Goal: Use online tool/utility: Utilize a website feature to perform a specific function

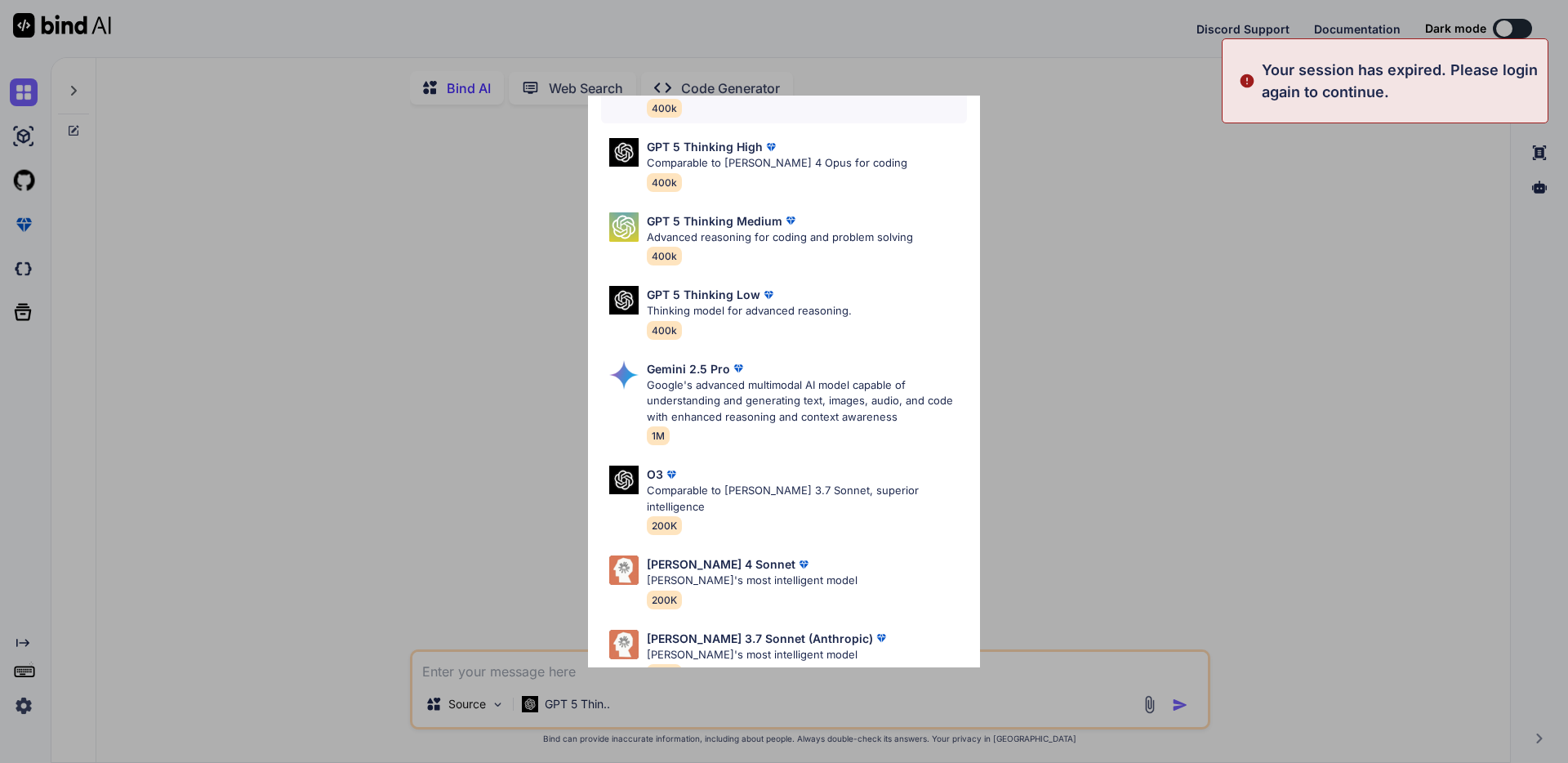
type textarea "x"
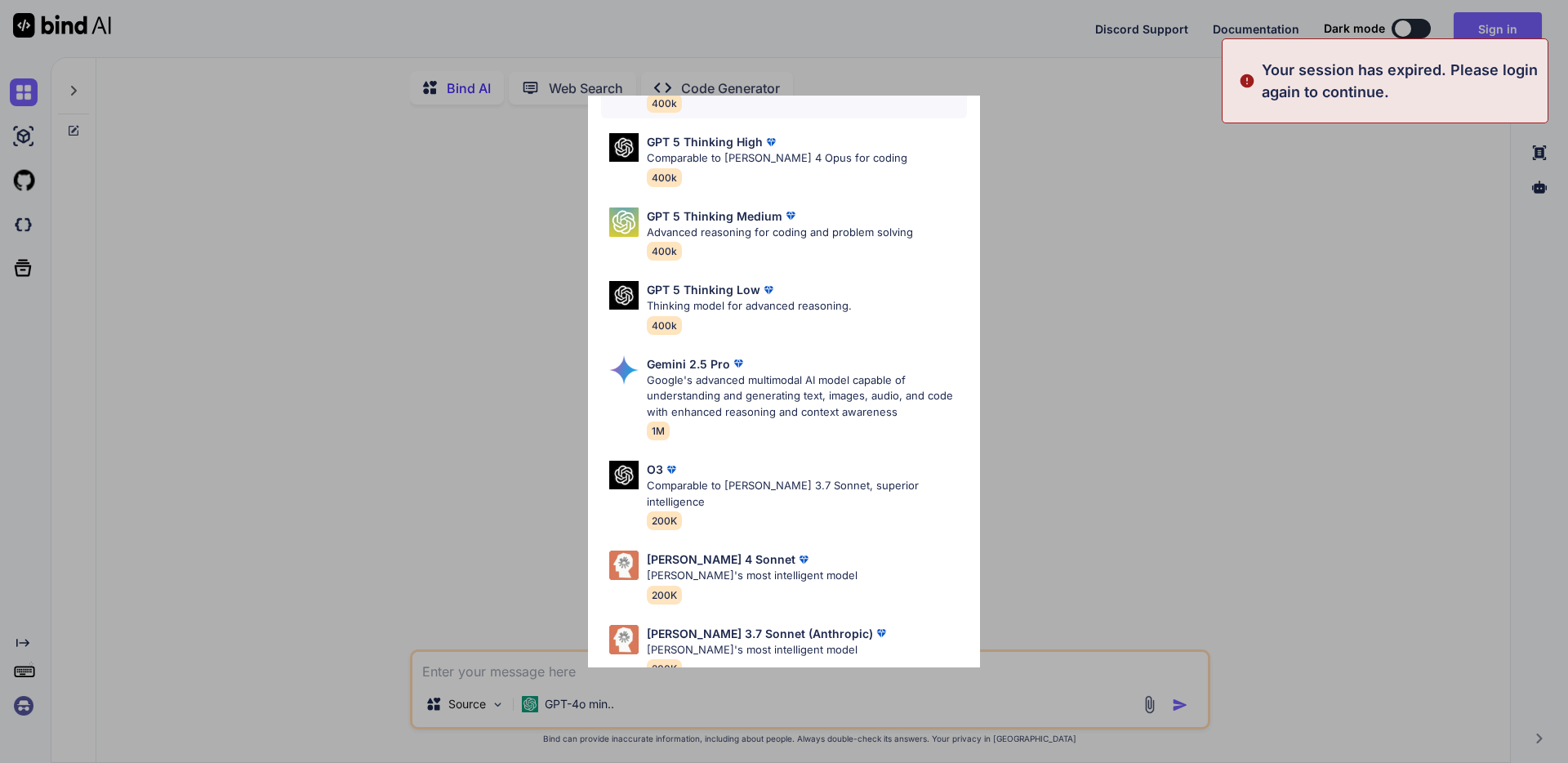
scroll to position [121, 0]
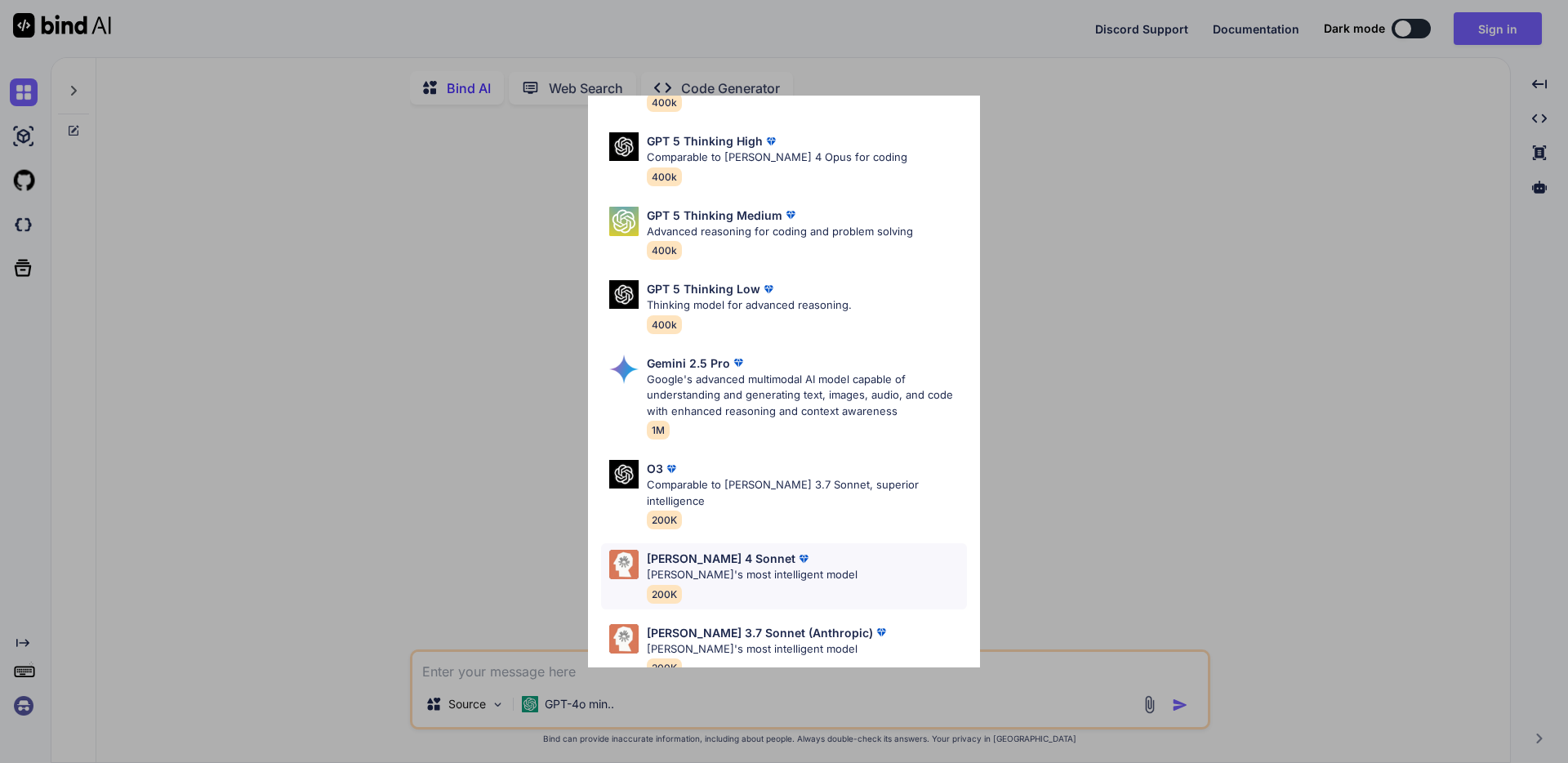
click at [822, 555] on div "[PERSON_NAME] 4 Sonnet [PERSON_NAME]'s most intelligent model 200K" at bounding box center [784, 575] width 366 height 66
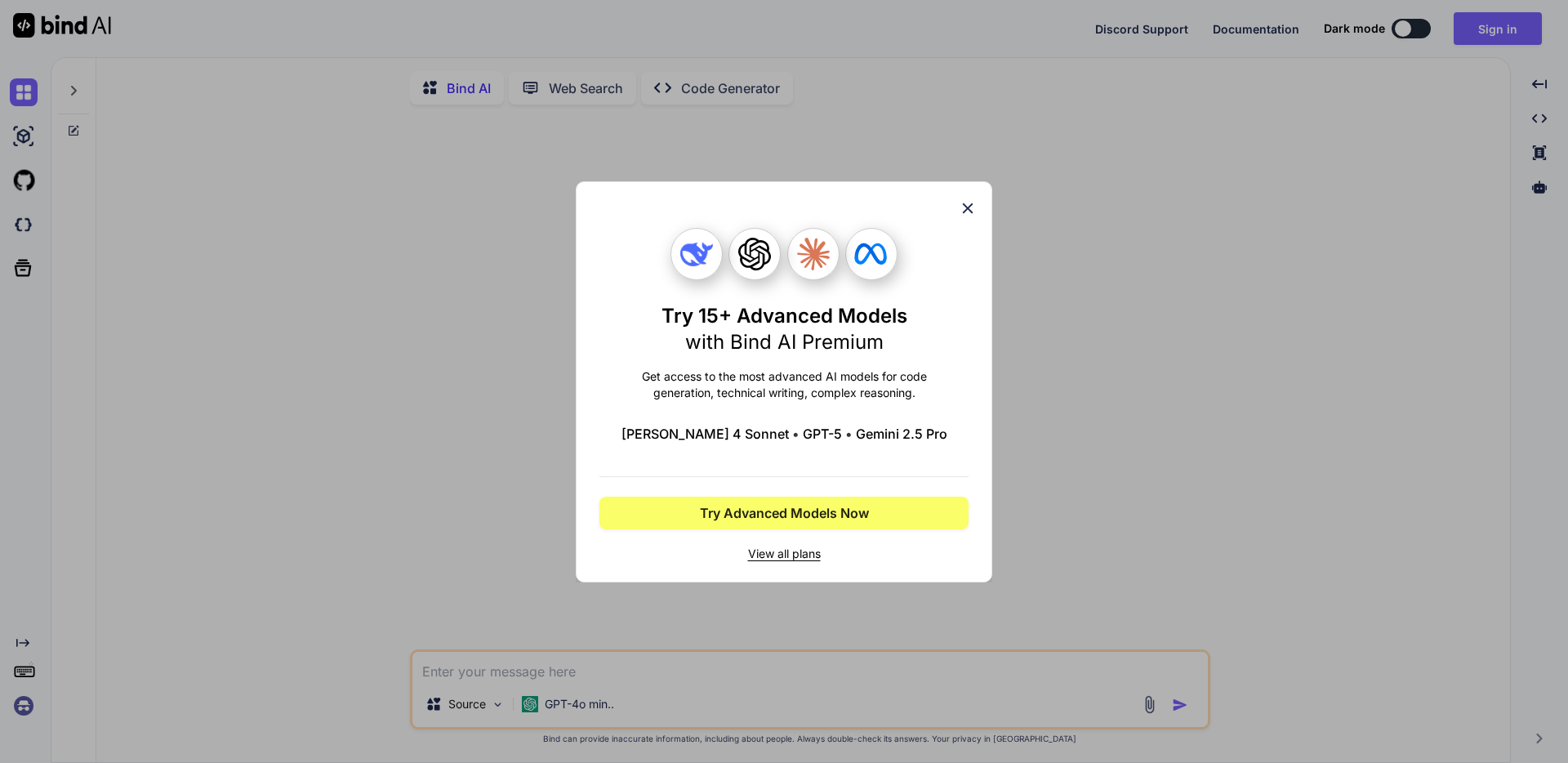
drag, startPoint x: 967, startPoint y: 203, endPoint x: 505, endPoint y: 442, distance: 520.2
click at [966, 203] on icon at bounding box center [968, 208] width 18 height 18
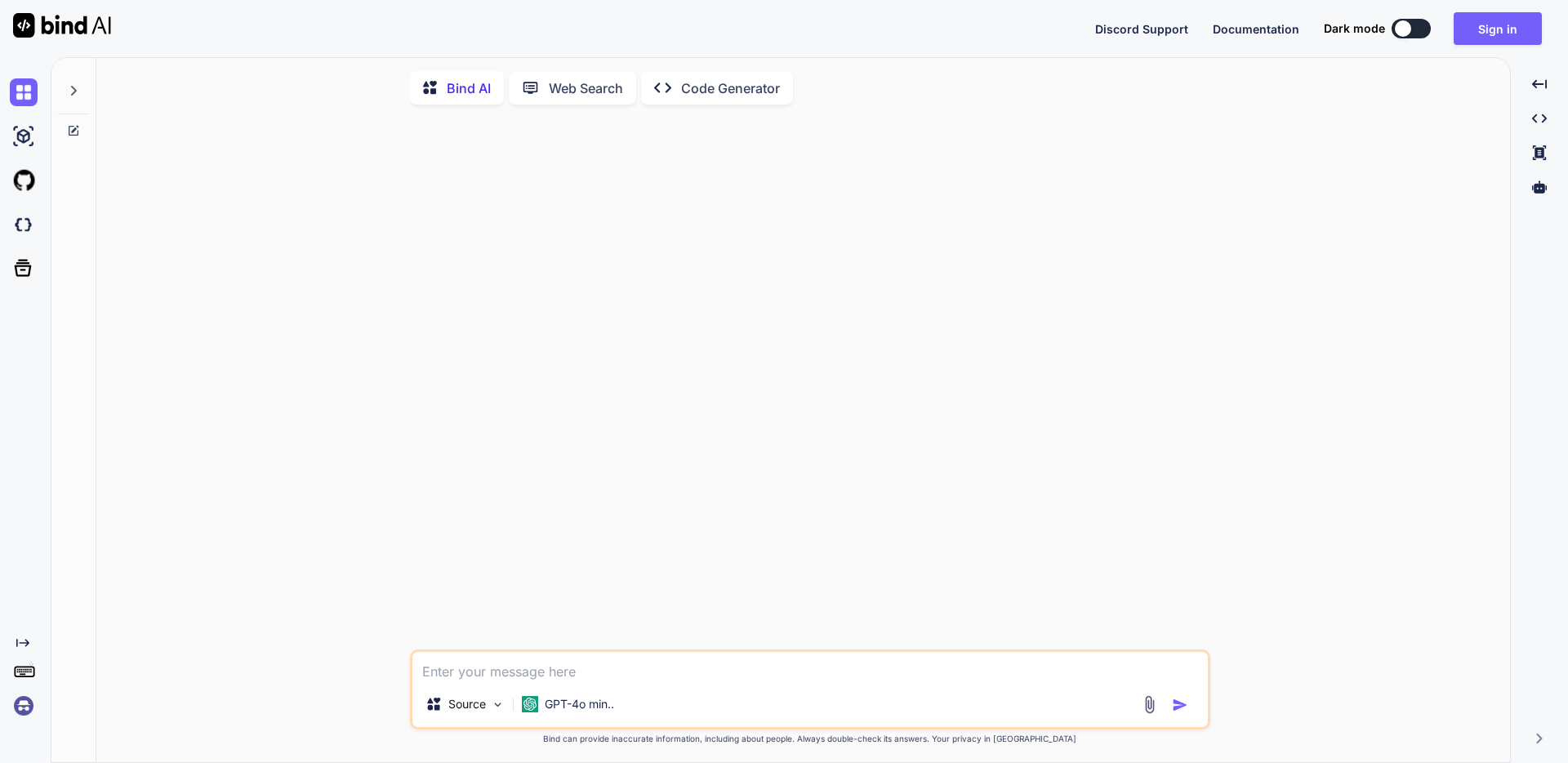
click at [26, 710] on img at bounding box center [23, 705] width 28 height 28
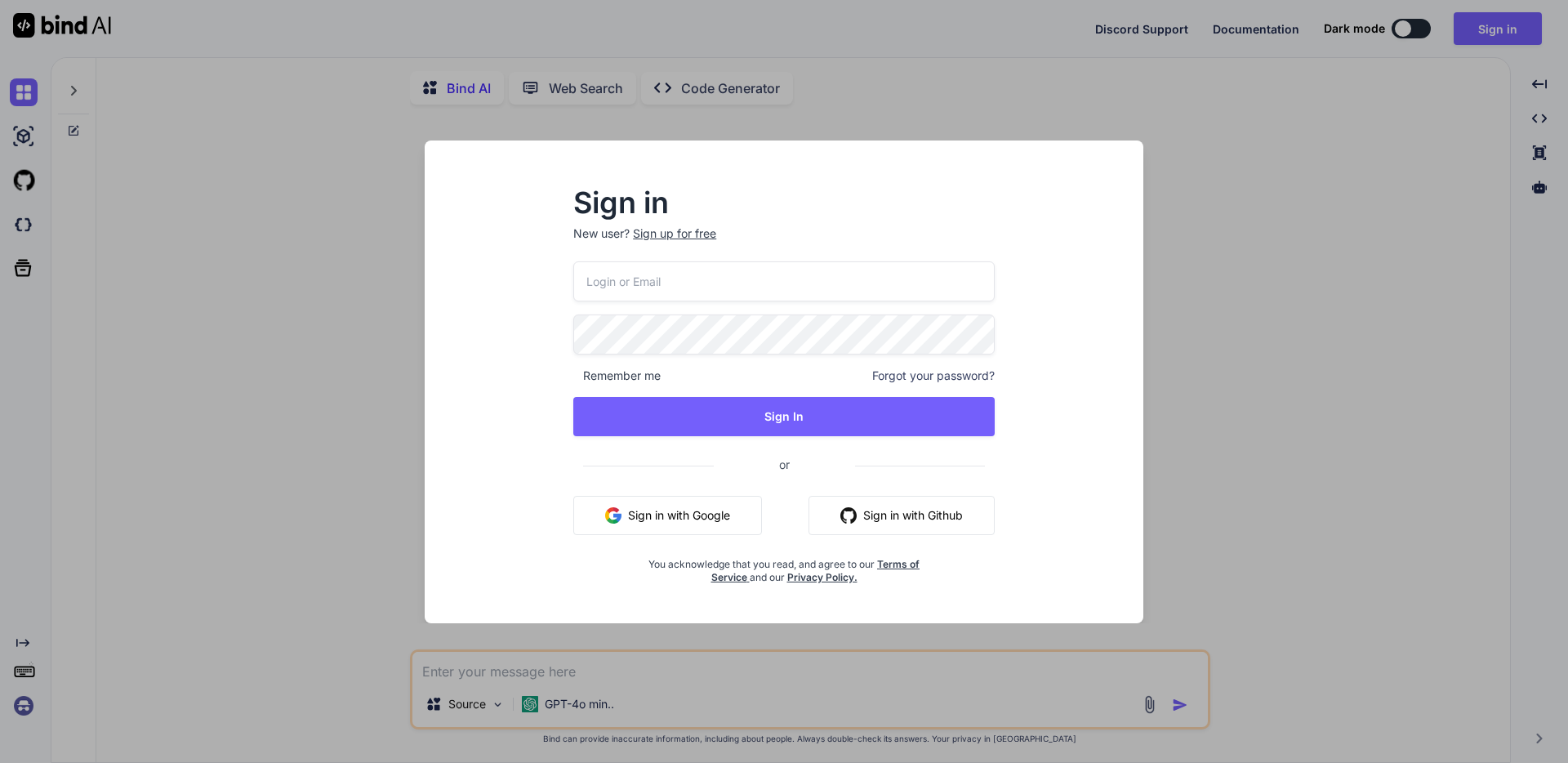
click at [720, 293] on input "email" at bounding box center [783, 281] width 421 height 40
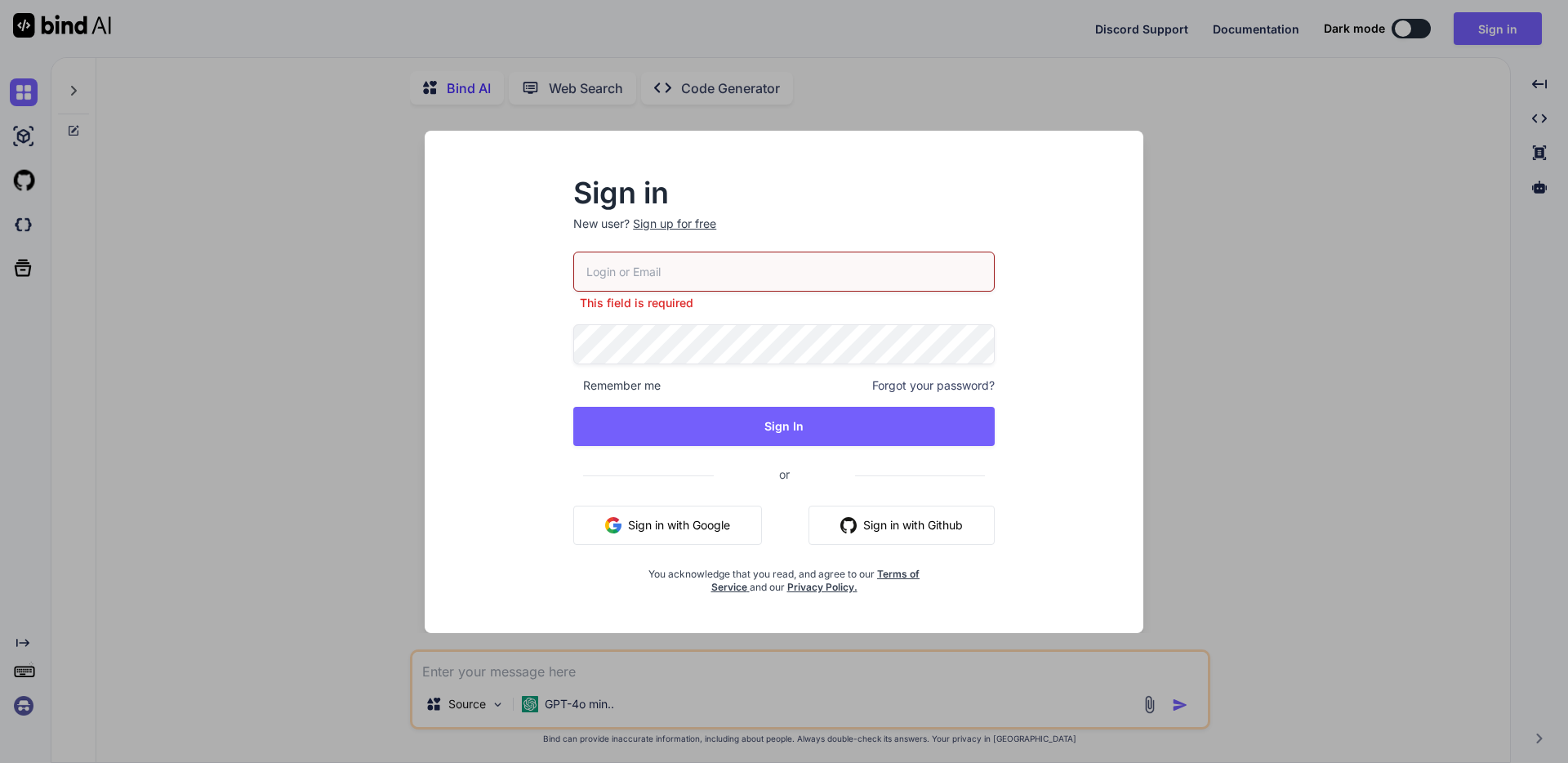
type input "[EMAIL_ADDRESS][DOMAIN_NAME]"
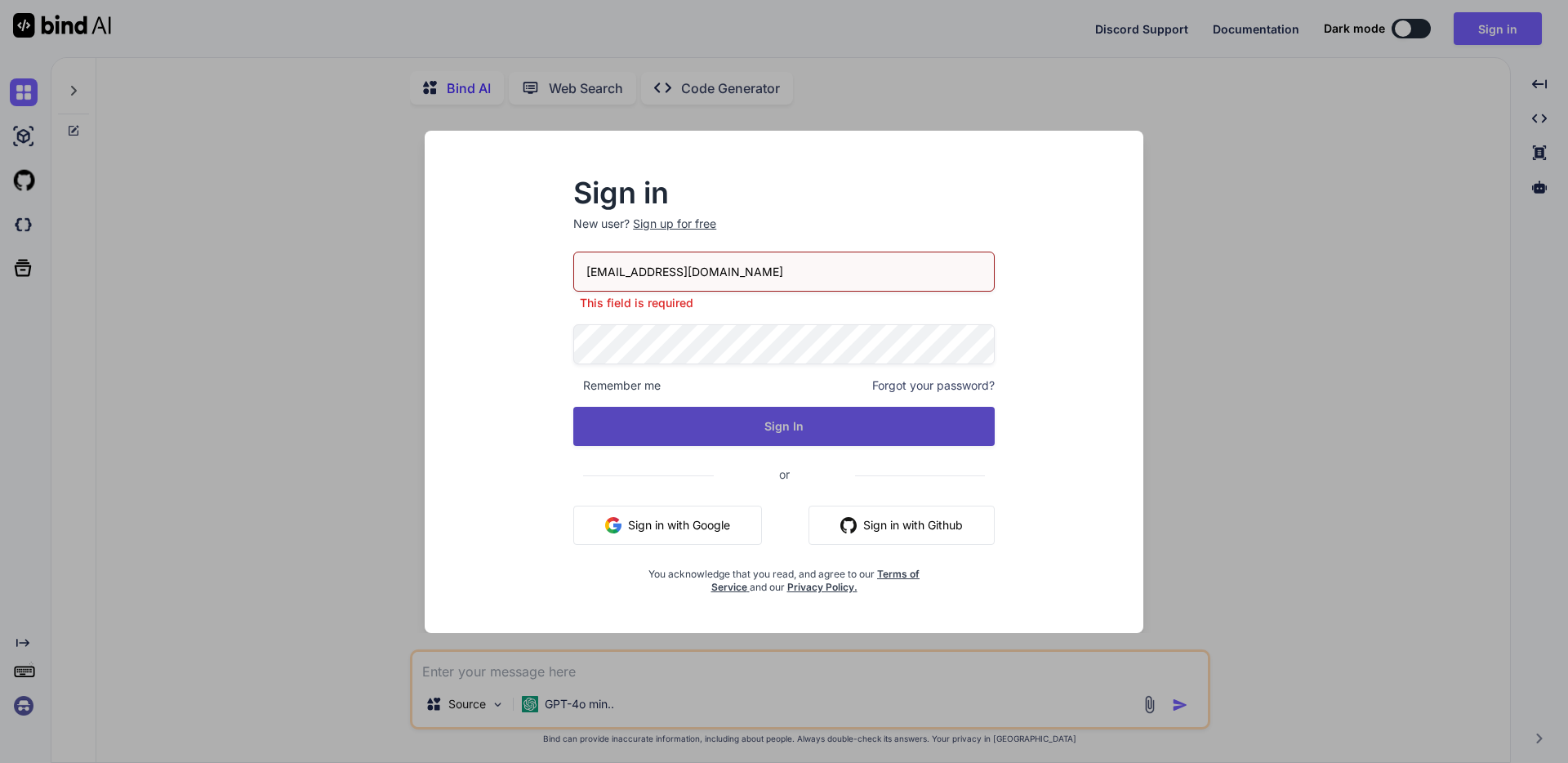
click at [745, 419] on button "Sign In" at bounding box center [783, 426] width 421 height 39
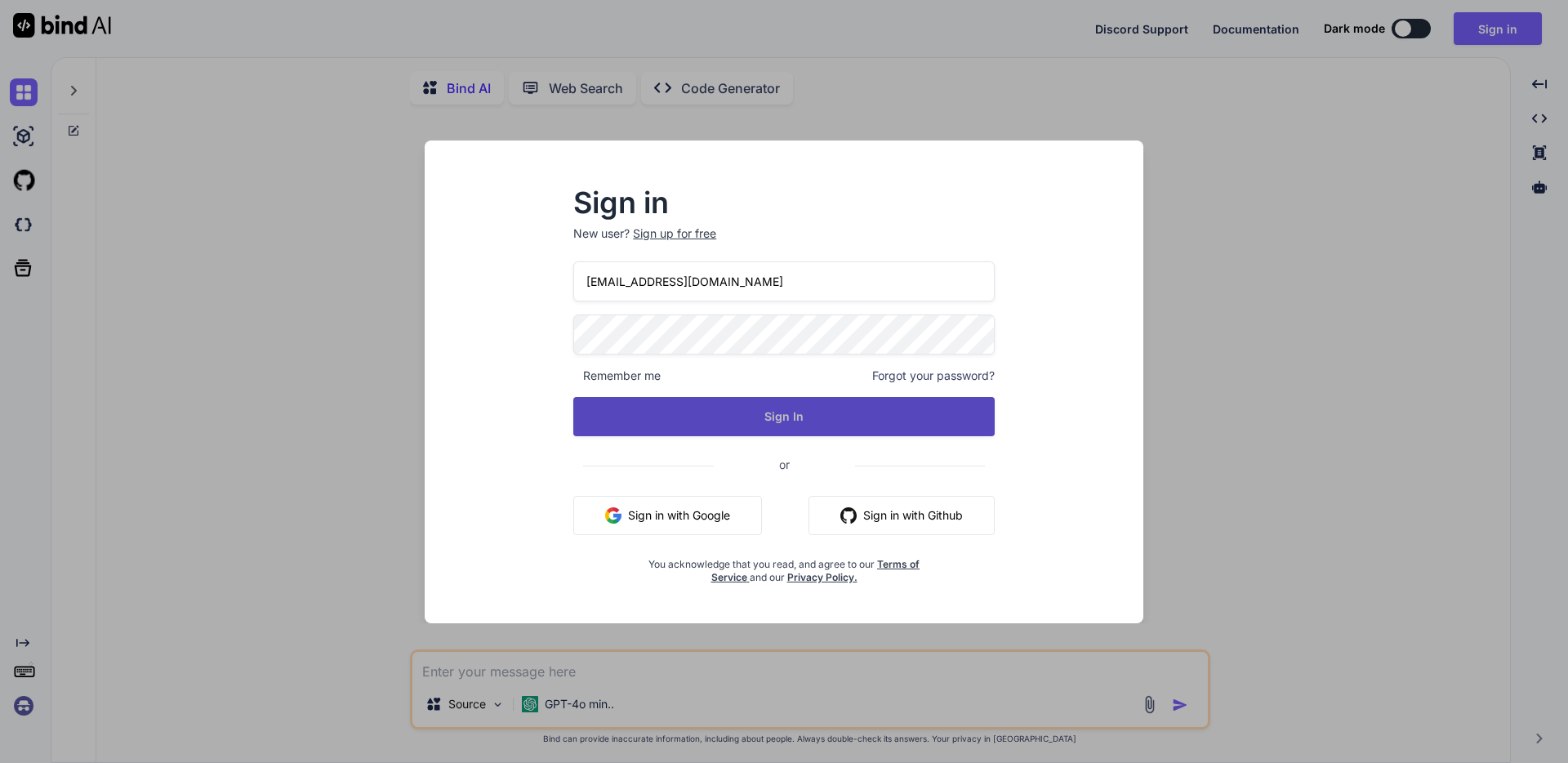
click at [808, 428] on button "Sign In" at bounding box center [783, 416] width 421 height 39
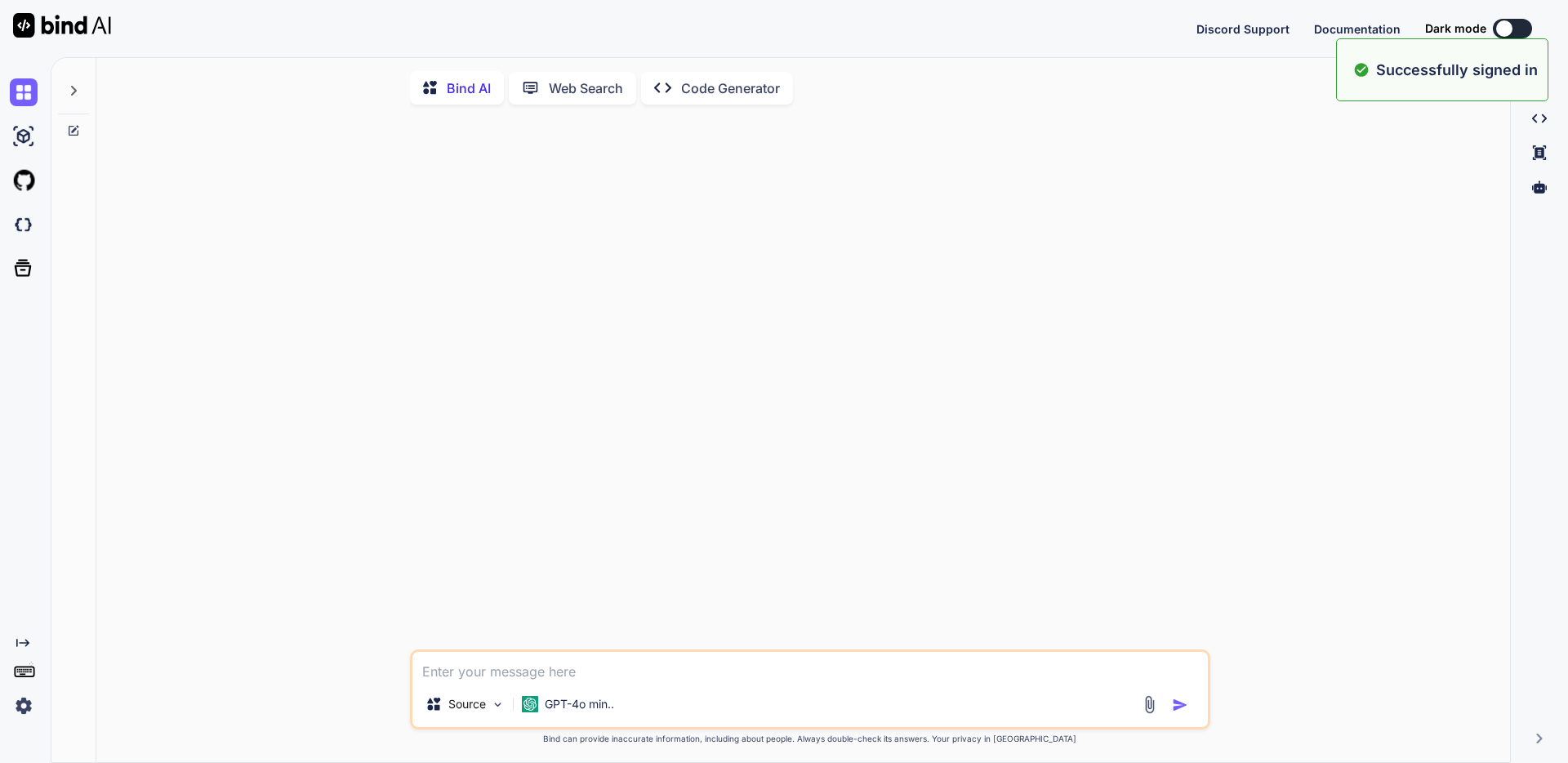
click at [656, 675] on textarea at bounding box center [810, 665] width 796 height 29
click at [593, 717] on div "GPT-4o min.." at bounding box center [568, 703] width 105 height 33
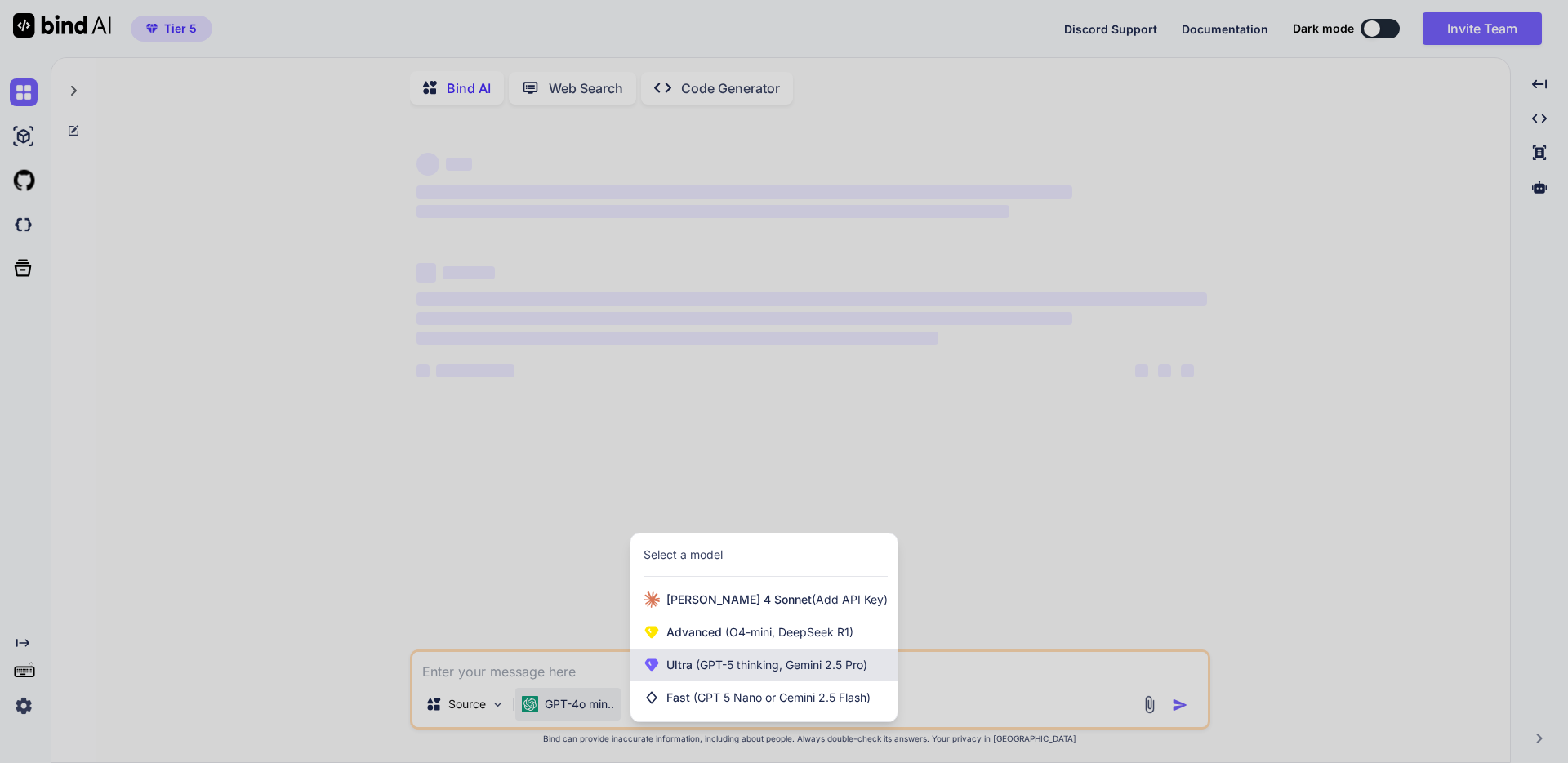
click at [687, 673] on span "Ultra (GPT-5 thinking, Gemini 2.5 Pro)" at bounding box center [766, 665] width 201 height 17
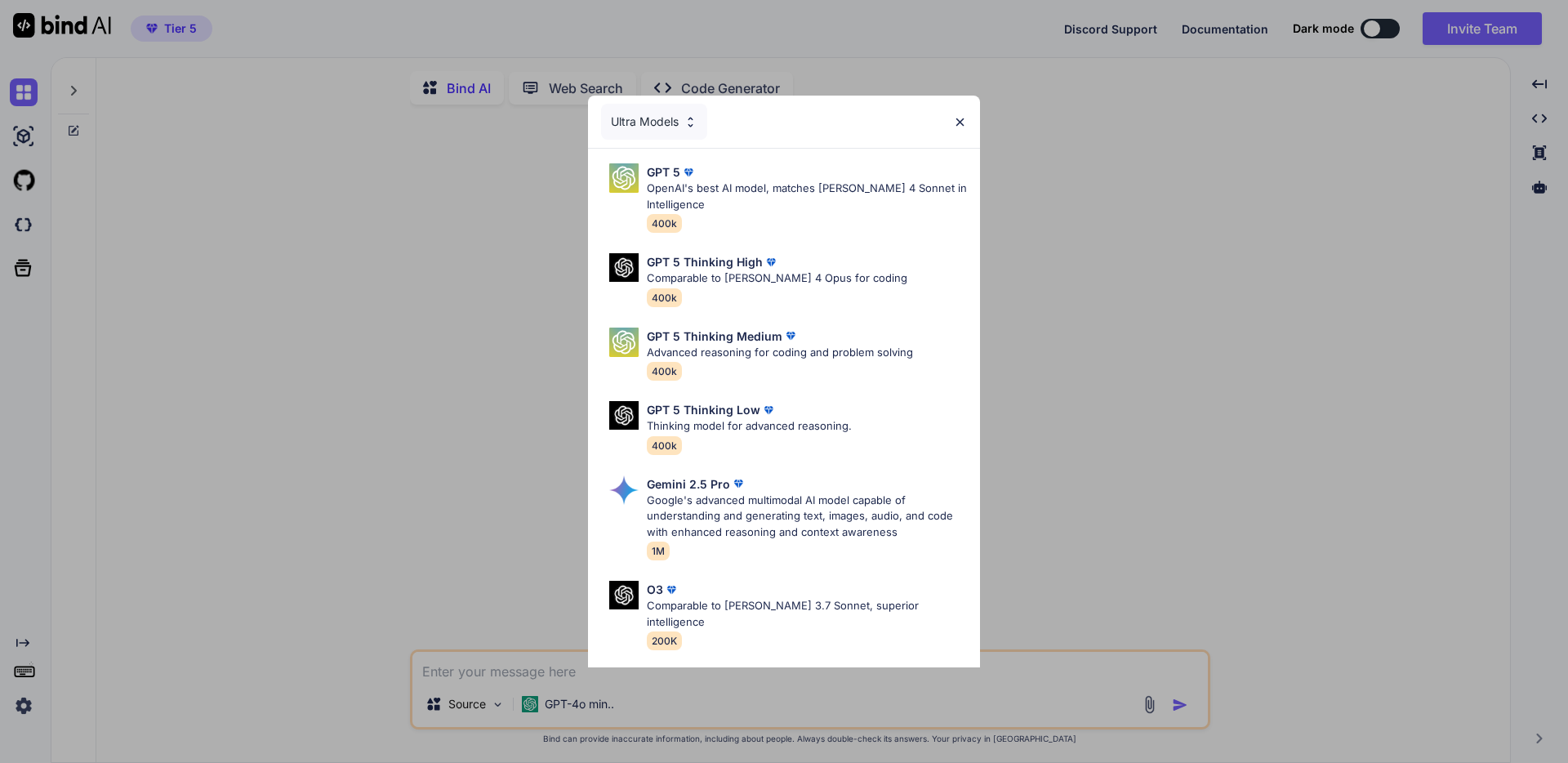
click at [758, 211] on p "OpenAI's best AI model, matches [PERSON_NAME] 4 Sonnet in Intelligence" at bounding box center [807, 196] width 320 height 32
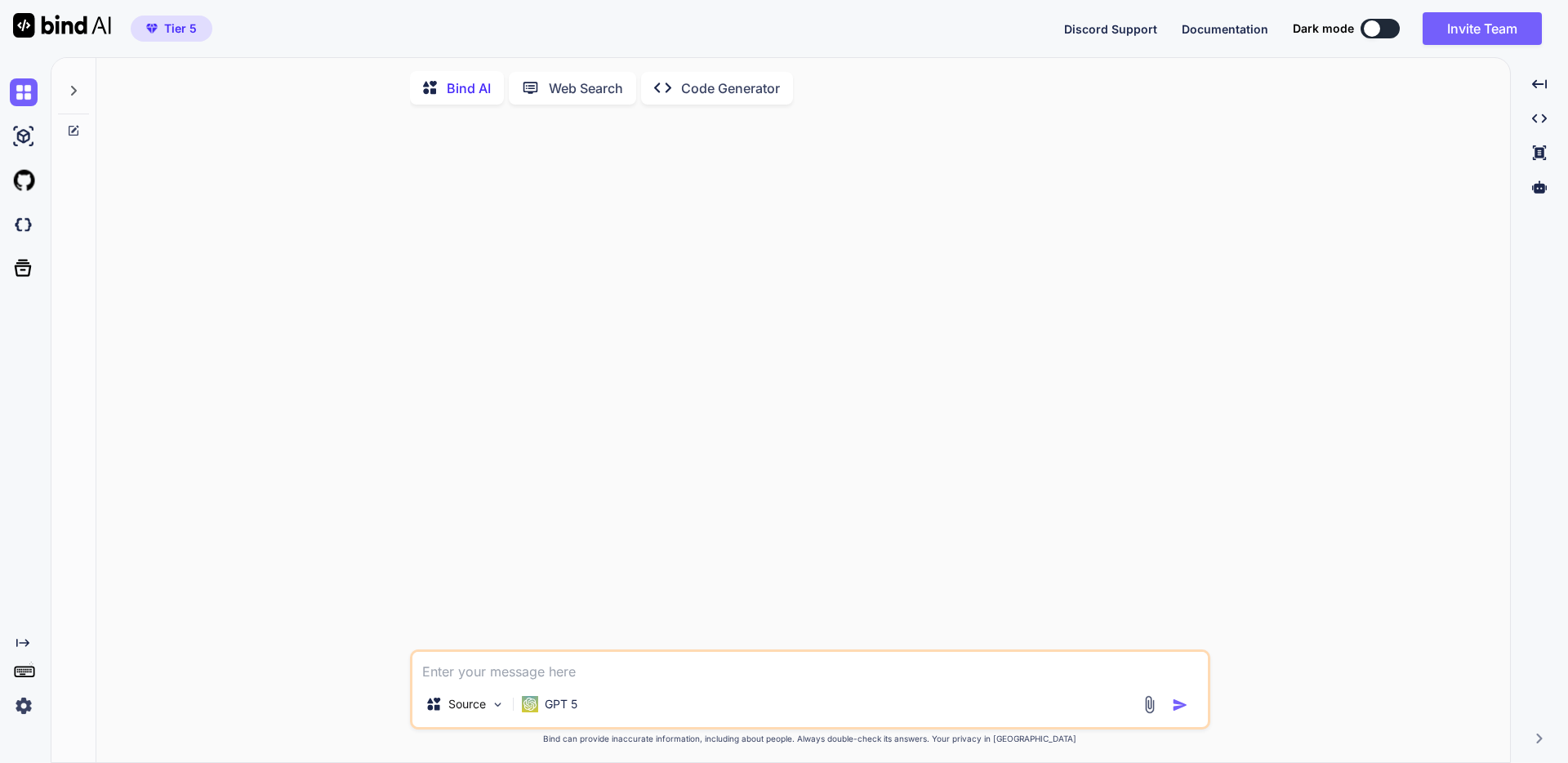
click at [728, 681] on textarea at bounding box center [810, 665] width 796 height 29
paste textarea "// loremipsumdo sitametc adIpisCingeli(s) { doeiu tempo = i.utlabo.etdOloremAgn…"
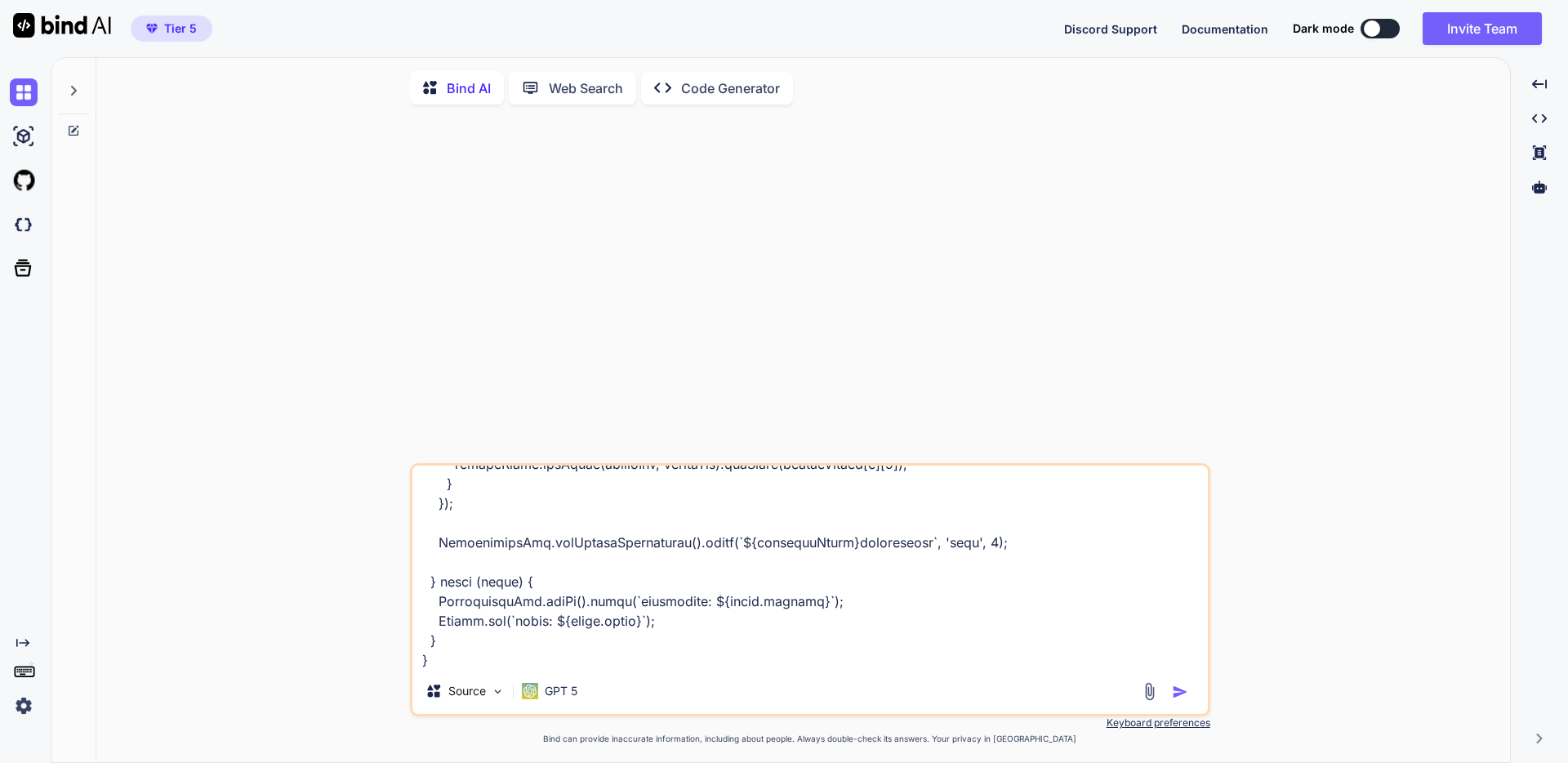
click at [785, 635] on textarea at bounding box center [810, 566] width 796 height 203
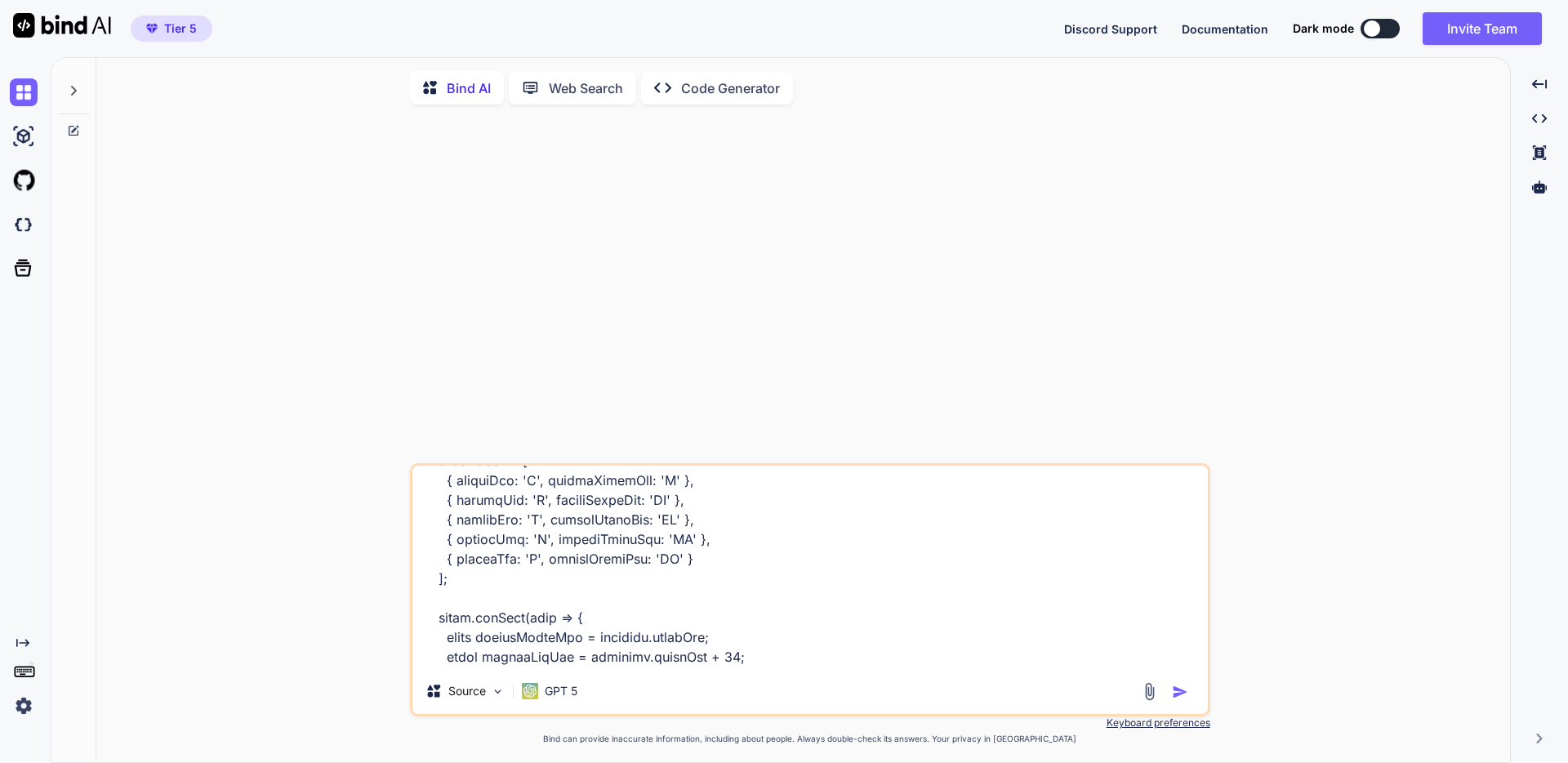
scroll to position [7509, 0]
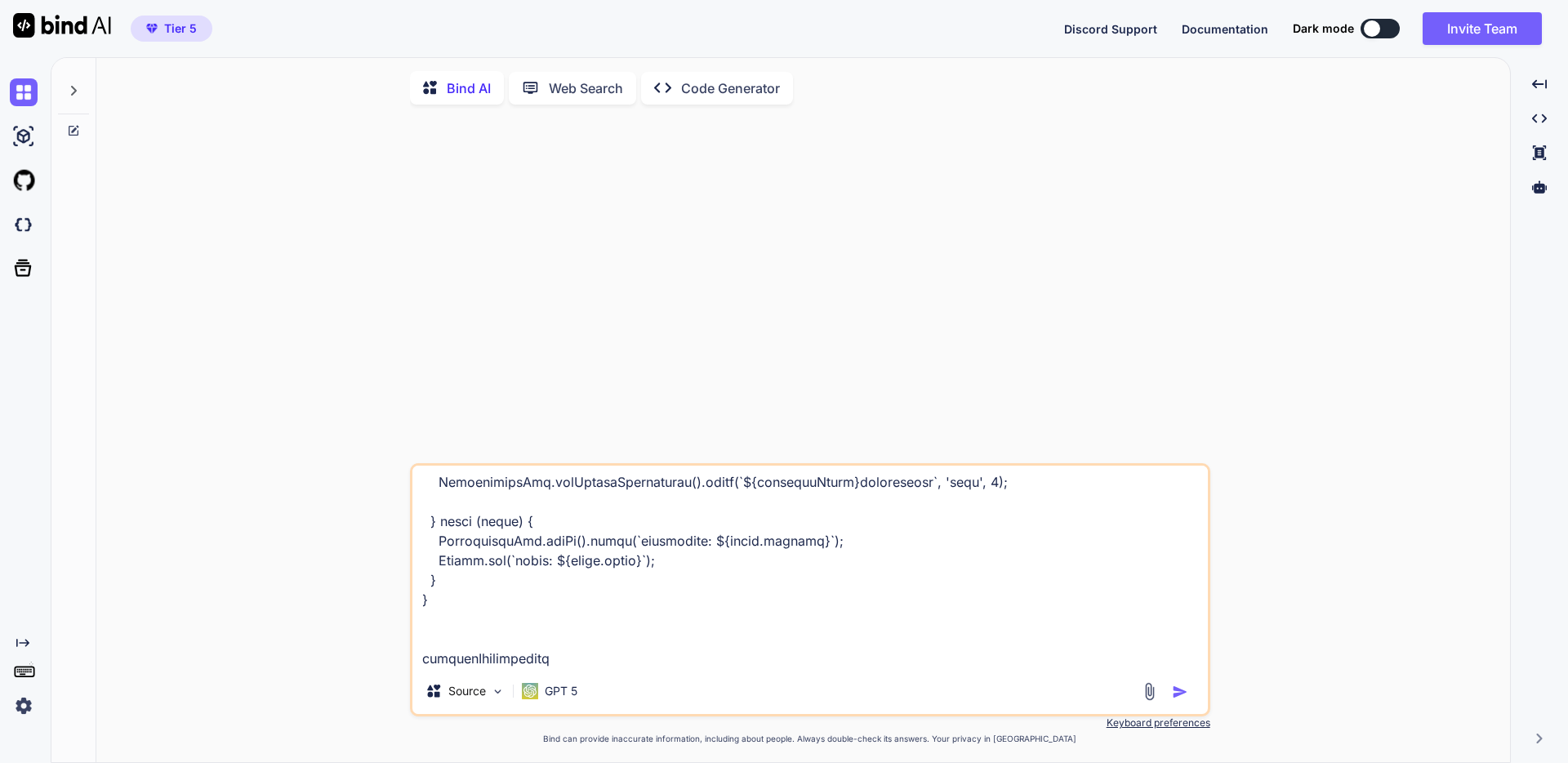
paste textarea "【21期】粗利管理表"
type textarea "// loremipsumdo sitametc adIpisCingeli(s) { doeiu tempo = i.utlabo.etdOloremAgn…"
click at [691, 96] on p "Code Generator" at bounding box center [731, 88] width 98 height 20
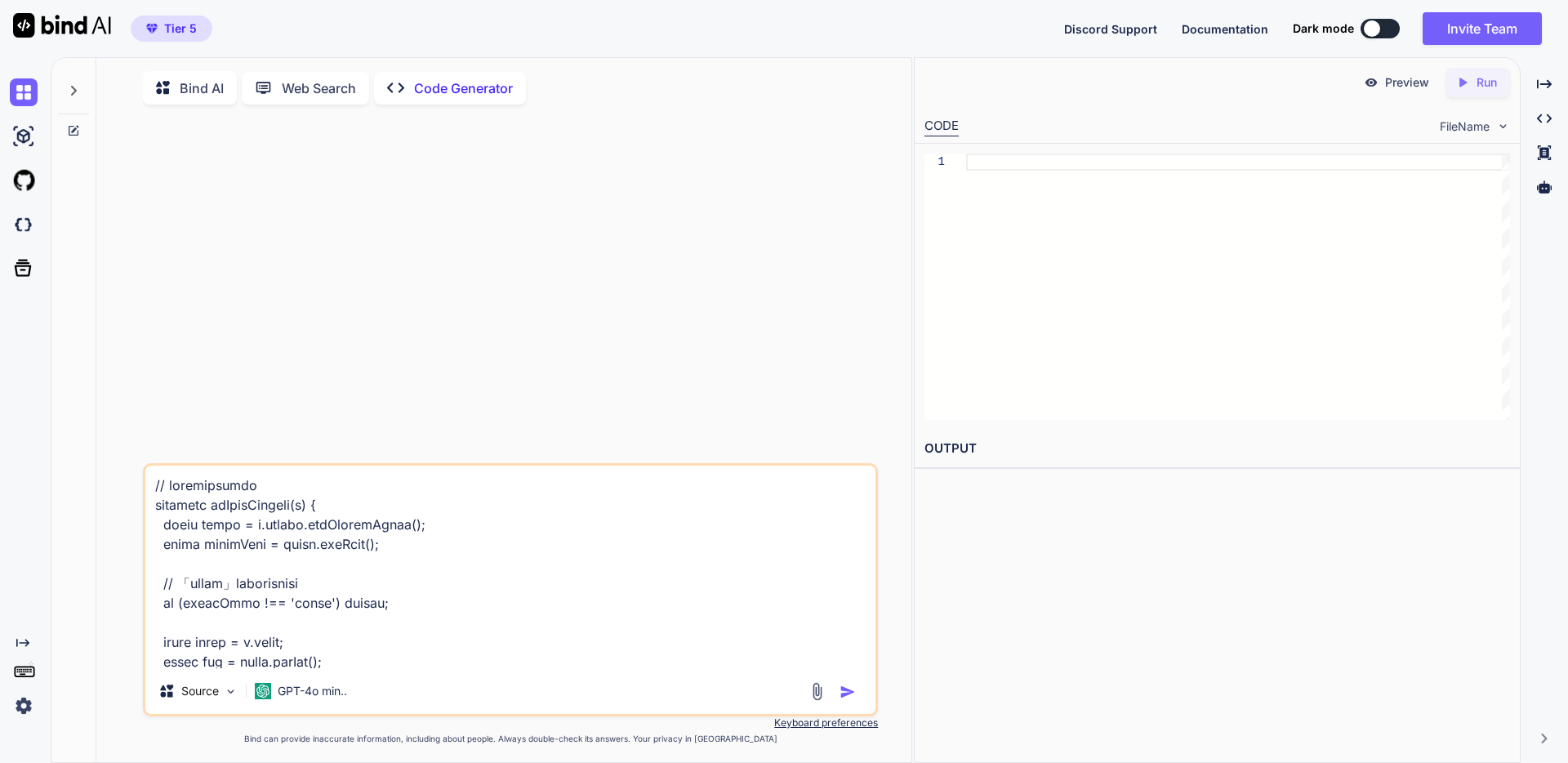
click at [70, 129] on icon at bounding box center [73, 131] width 13 height 13
click at [80, 127] on div at bounding box center [73, 131] width 44 height 13
click at [510, 577] on textarea at bounding box center [510, 566] width 730 height 203
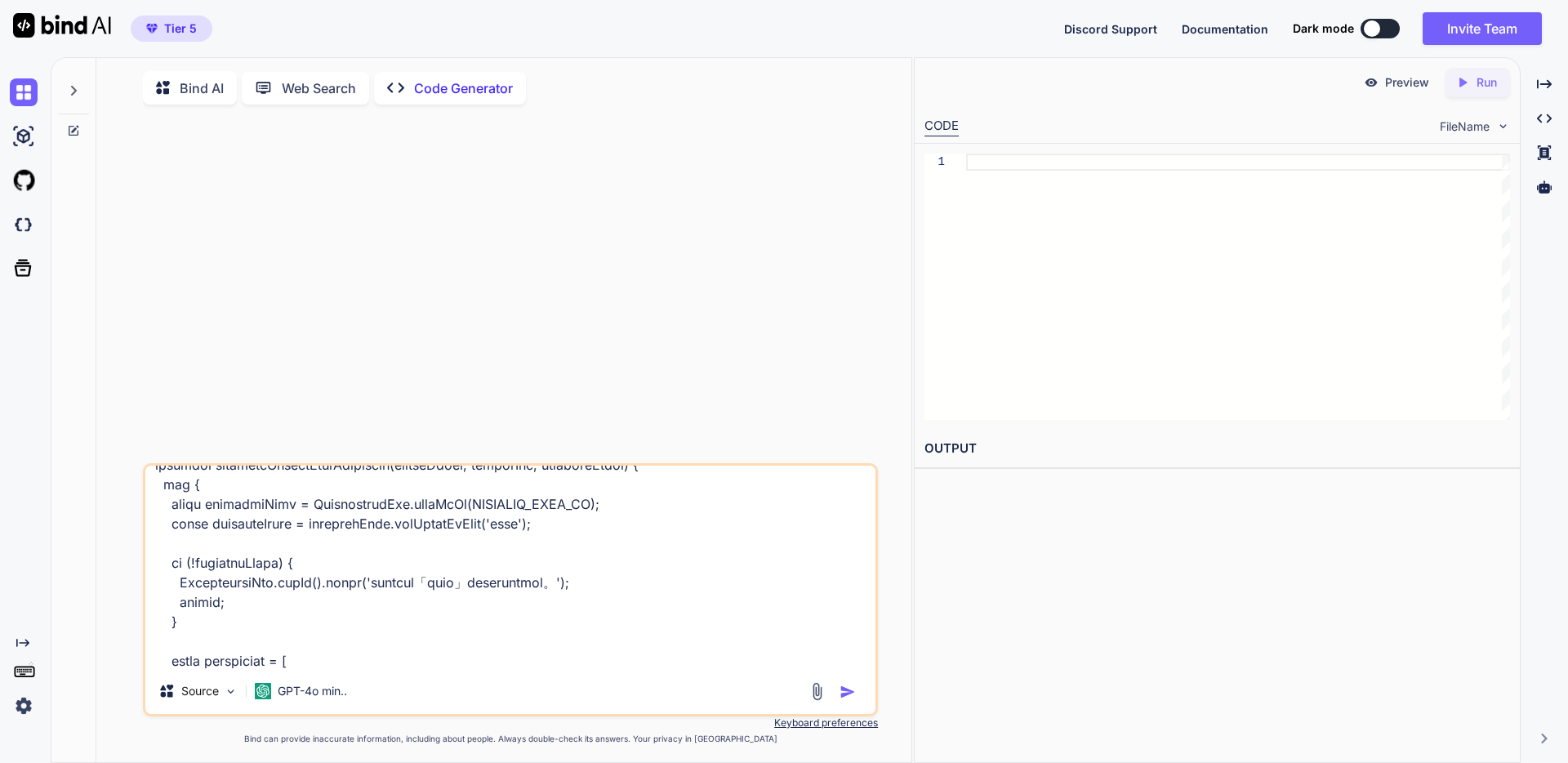
scroll to position [7528, 0]
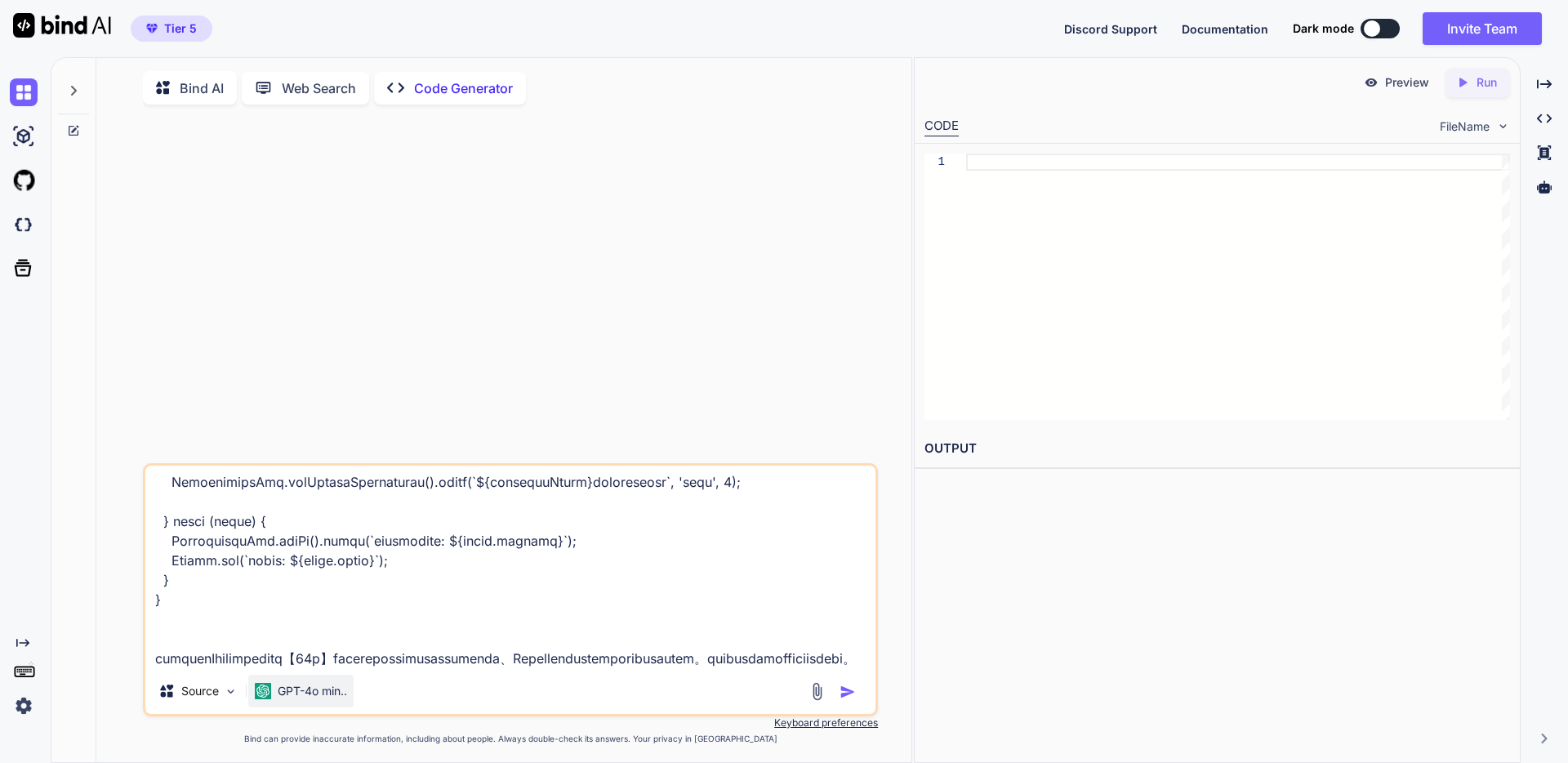
click at [328, 692] on p "GPT-4o min.." at bounding box center [312, 691] width 69 height 17
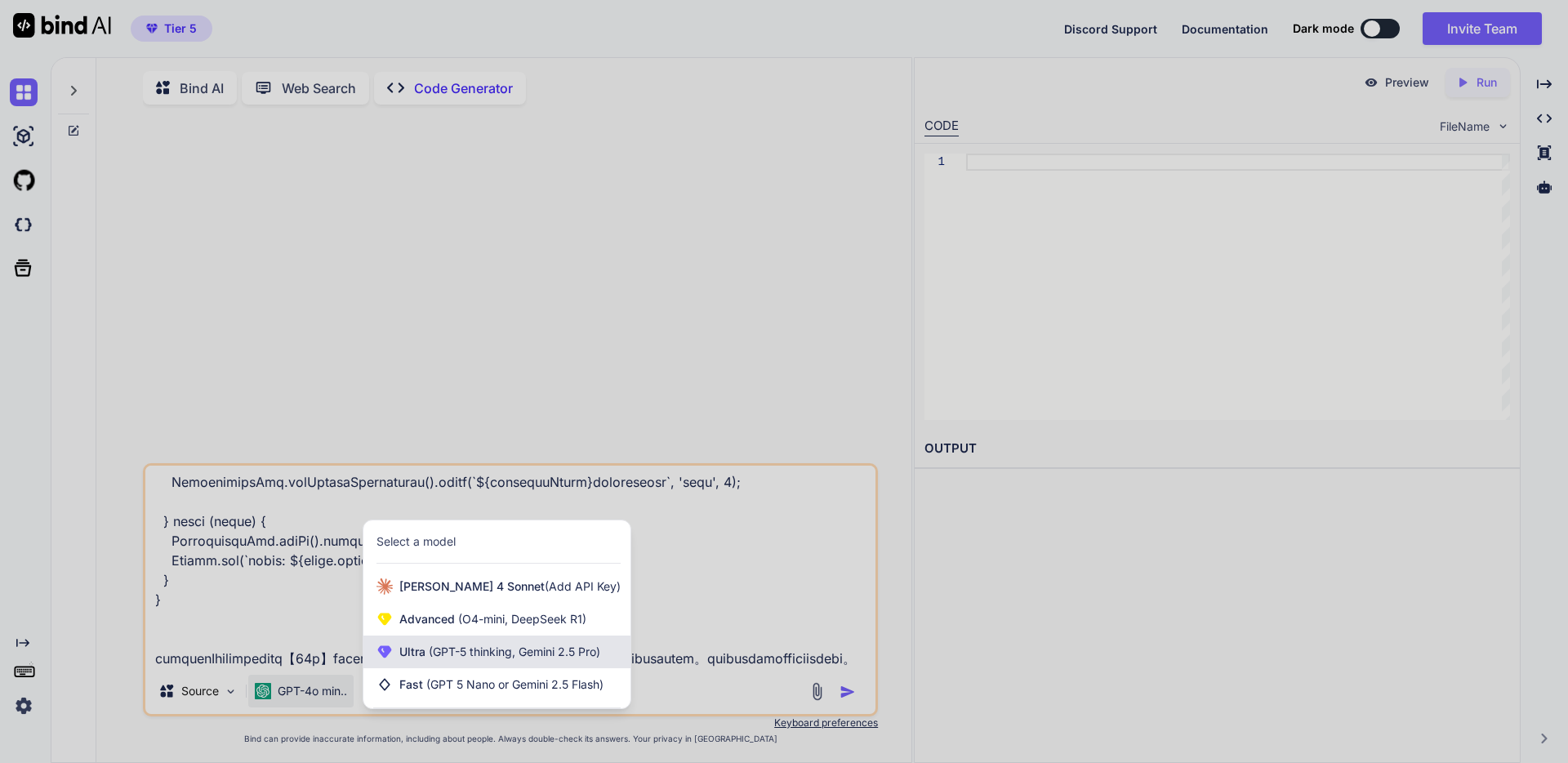
click at [429, 654] on span "(GPT-5 thinking, Gemini 2.5 Pro)" at bounding box center [513, 651] width 175 height 14
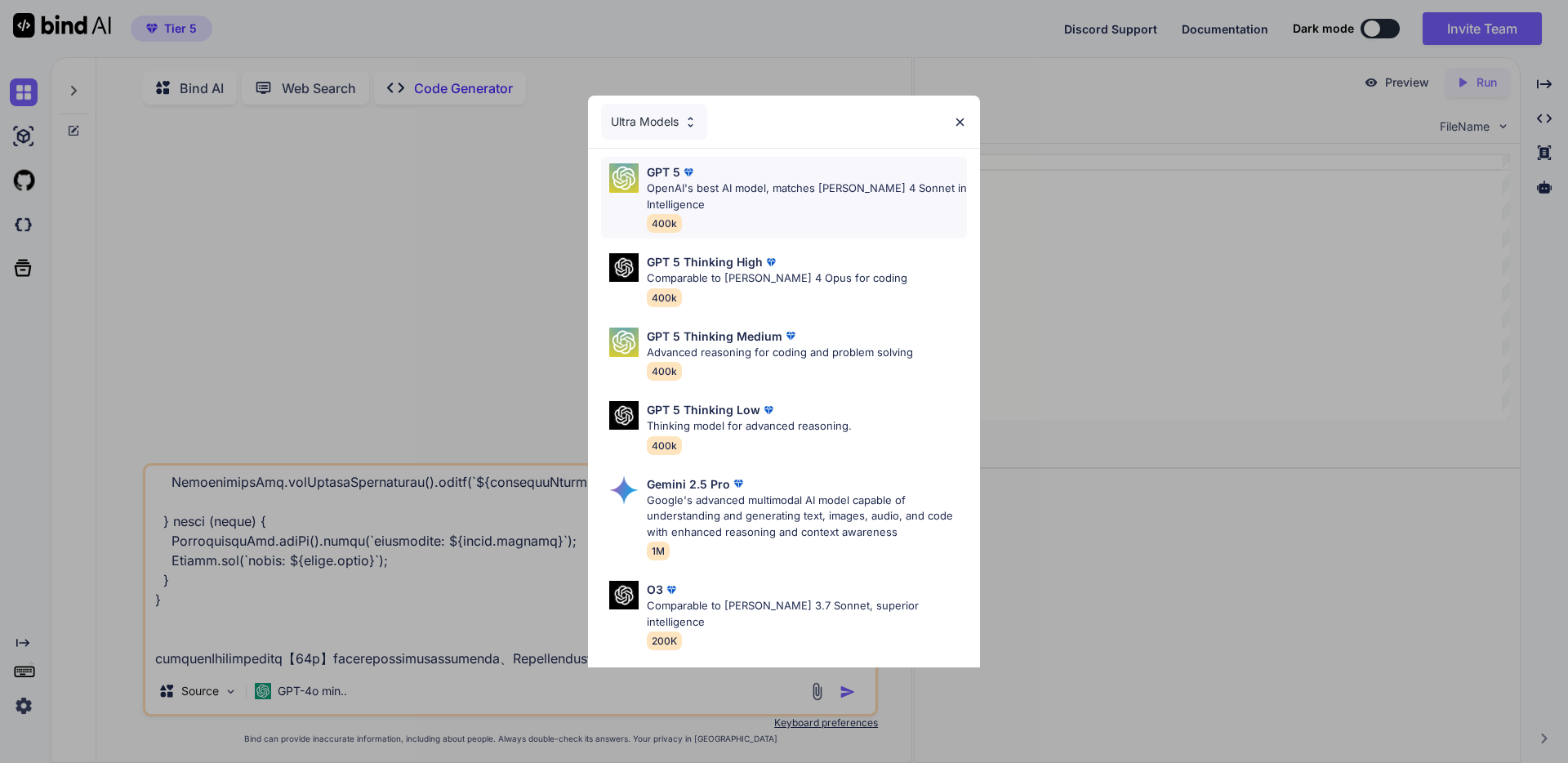
click at [727, 188] on p "OpenAI's best AI model, matches [PERSON_NAME] 4 Sonnet in Intelligence" at bounding box center [807, 196] width 320 height 32
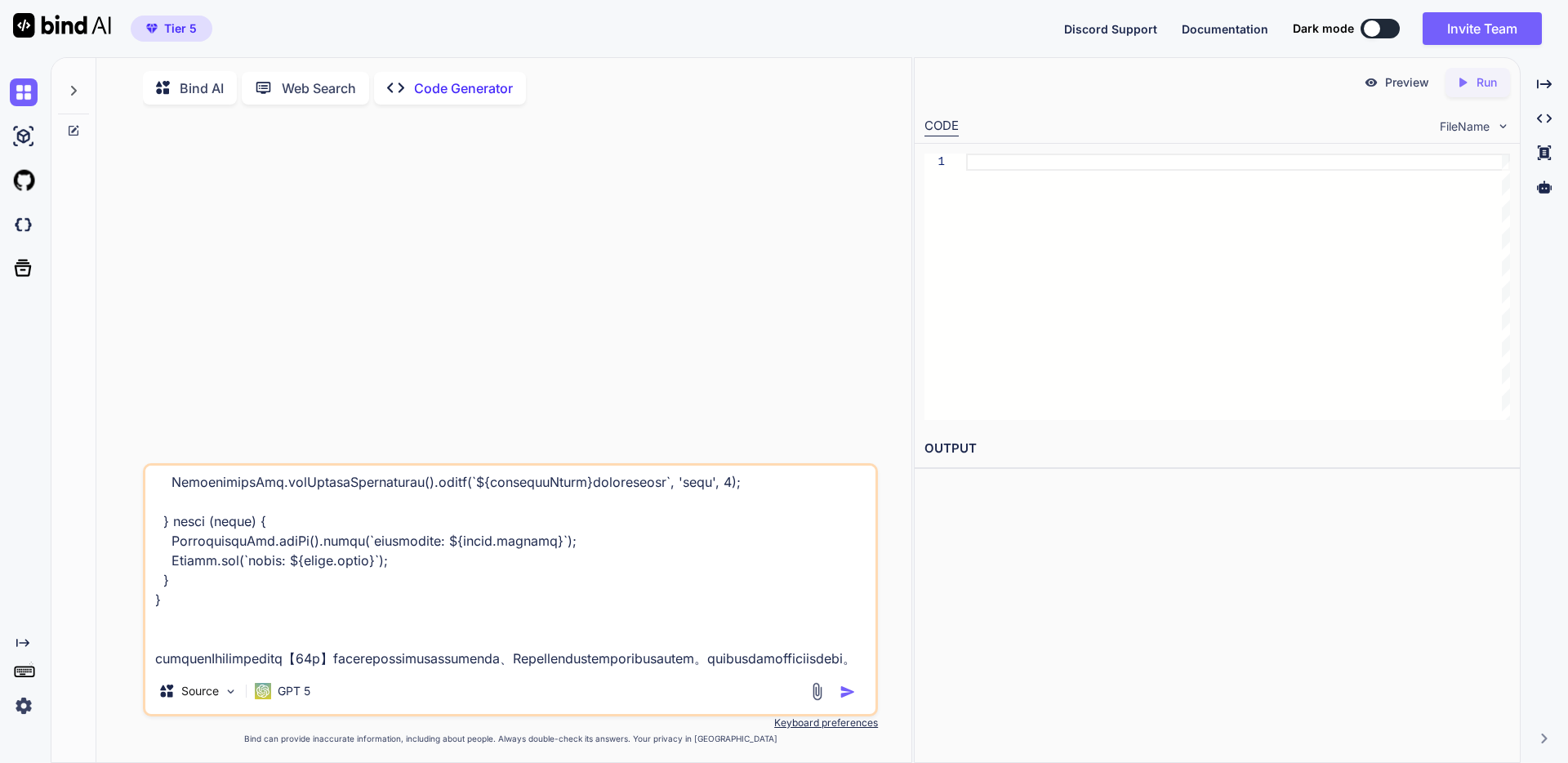
click at [854, 698] on img "button" at bounding box center [848, 692] width 17 height 17
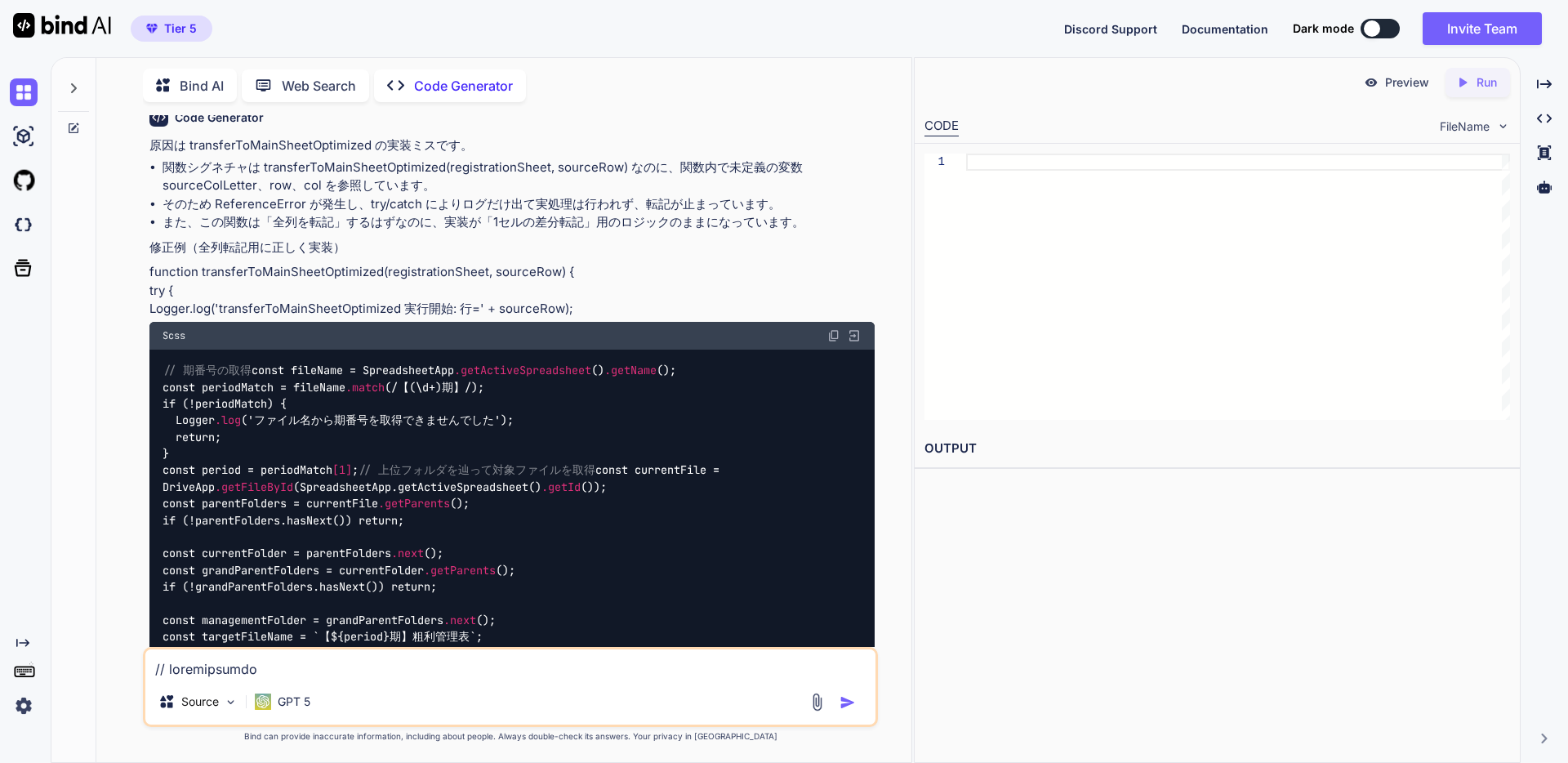
scroll to position [2229, 0]
click at [479, 193] on li "関数シグネチャは transferToMainSheetOptimized(registrationSheet, sourceRow) なのに、関数内で未定義…" at bounding box center [519, 175] width 712 height 37
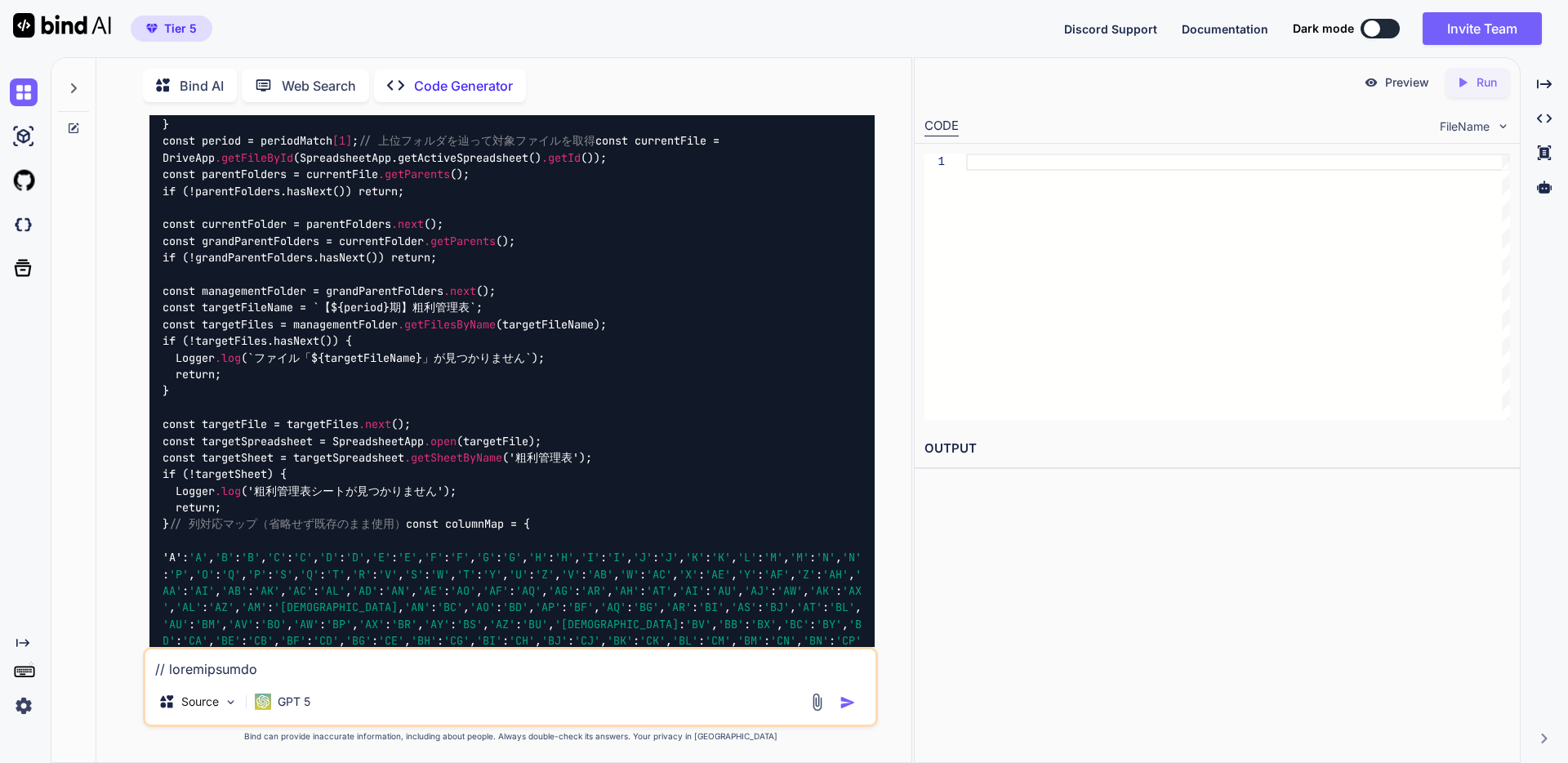
scroll to position [2596, 0]
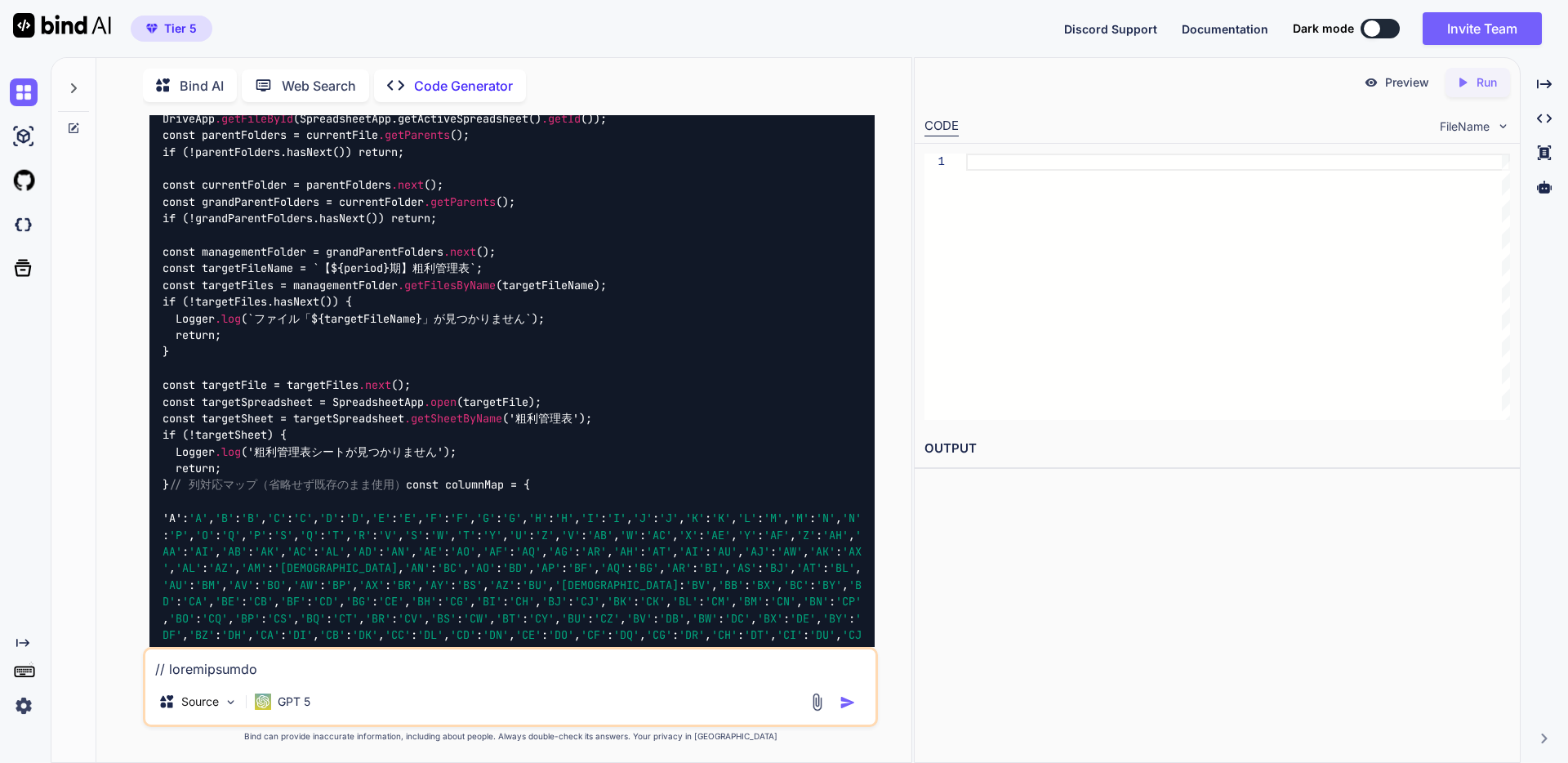
click at [356, 662] on textarea at bounding box center [510, 663] width 730 height 29
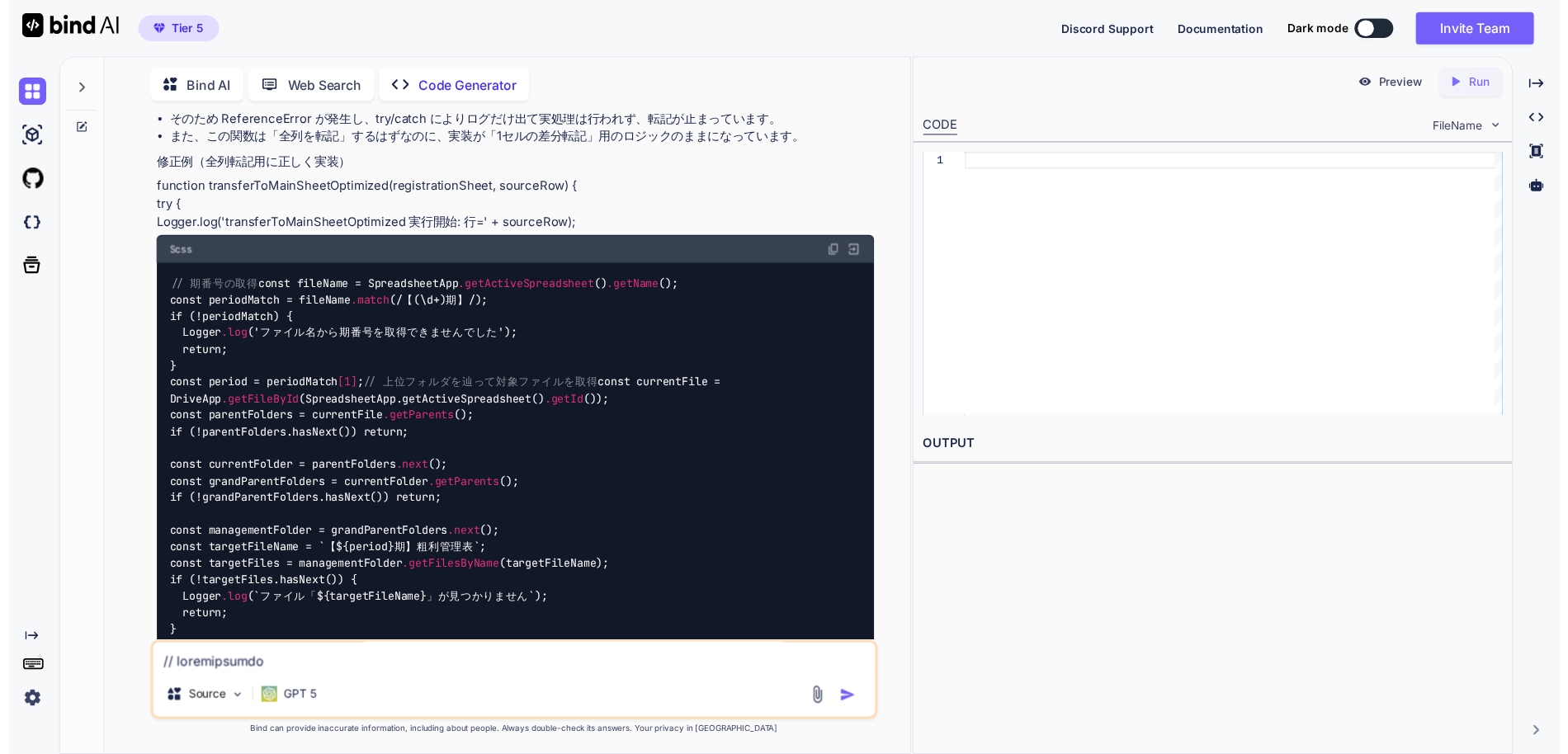
scroll to position [2332, 0]
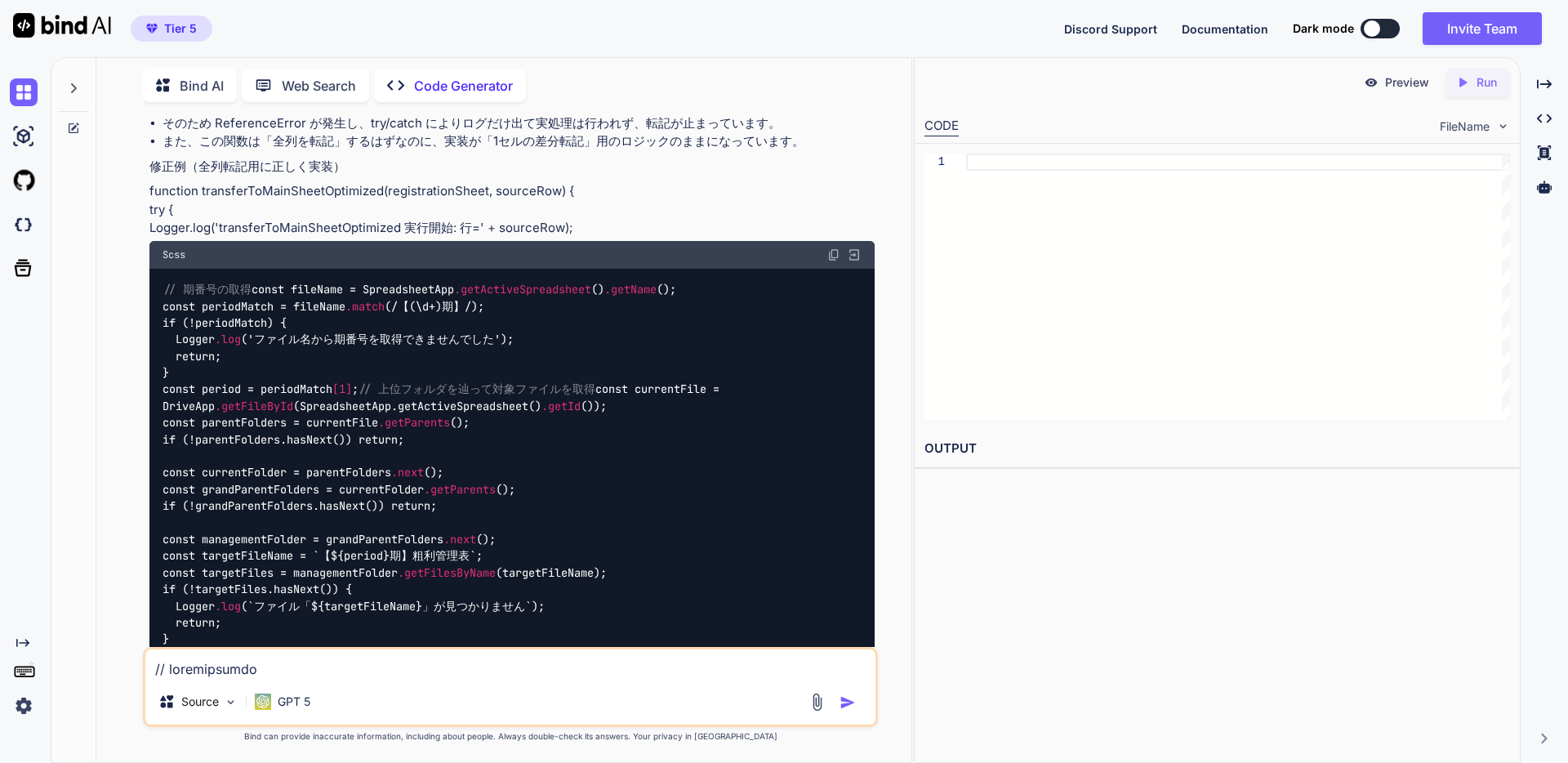
click at [839, 261] on img at bounding box center [834, 255] width 13 height 13
click at [832, 261] on img at bounding box center [834, 255] width 13 height 13
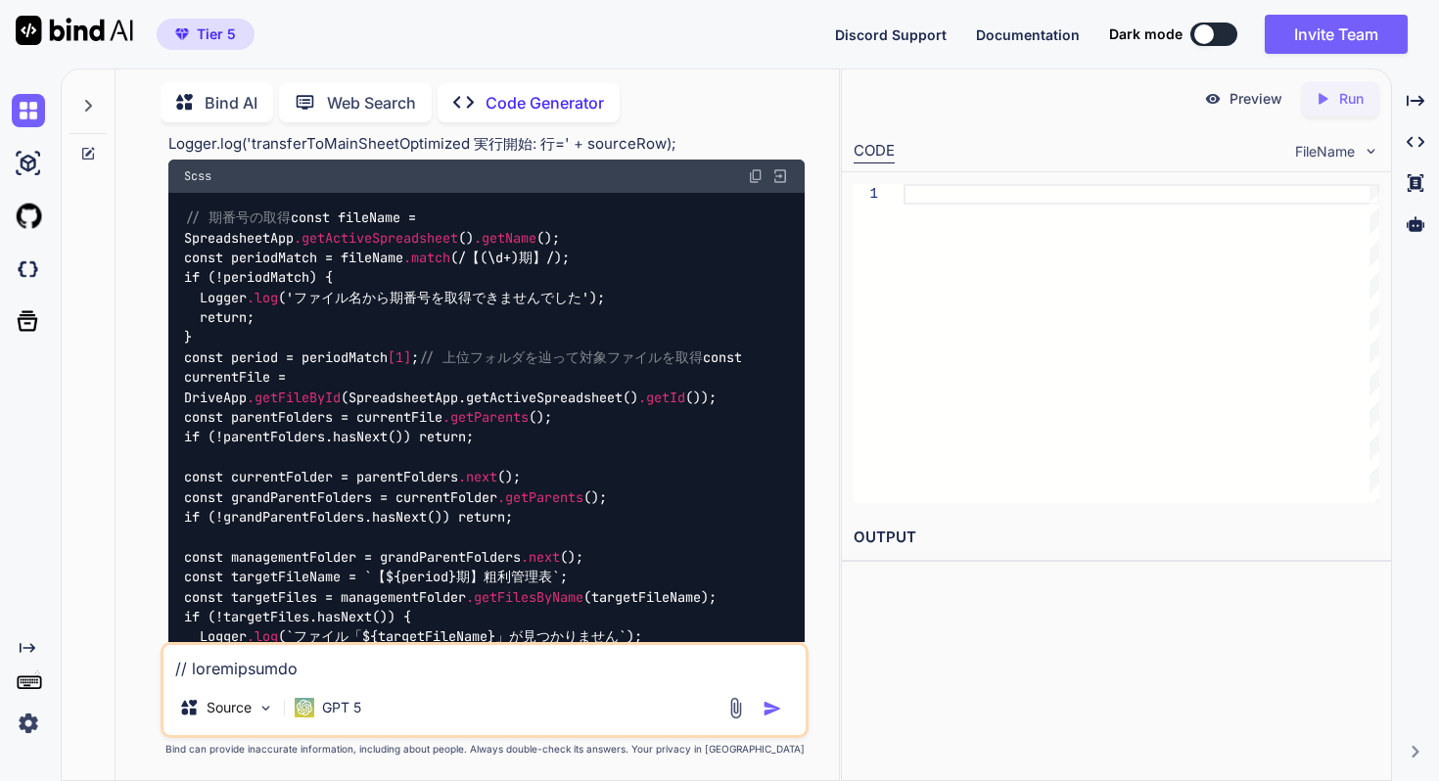
scroll to position [3914, 0]
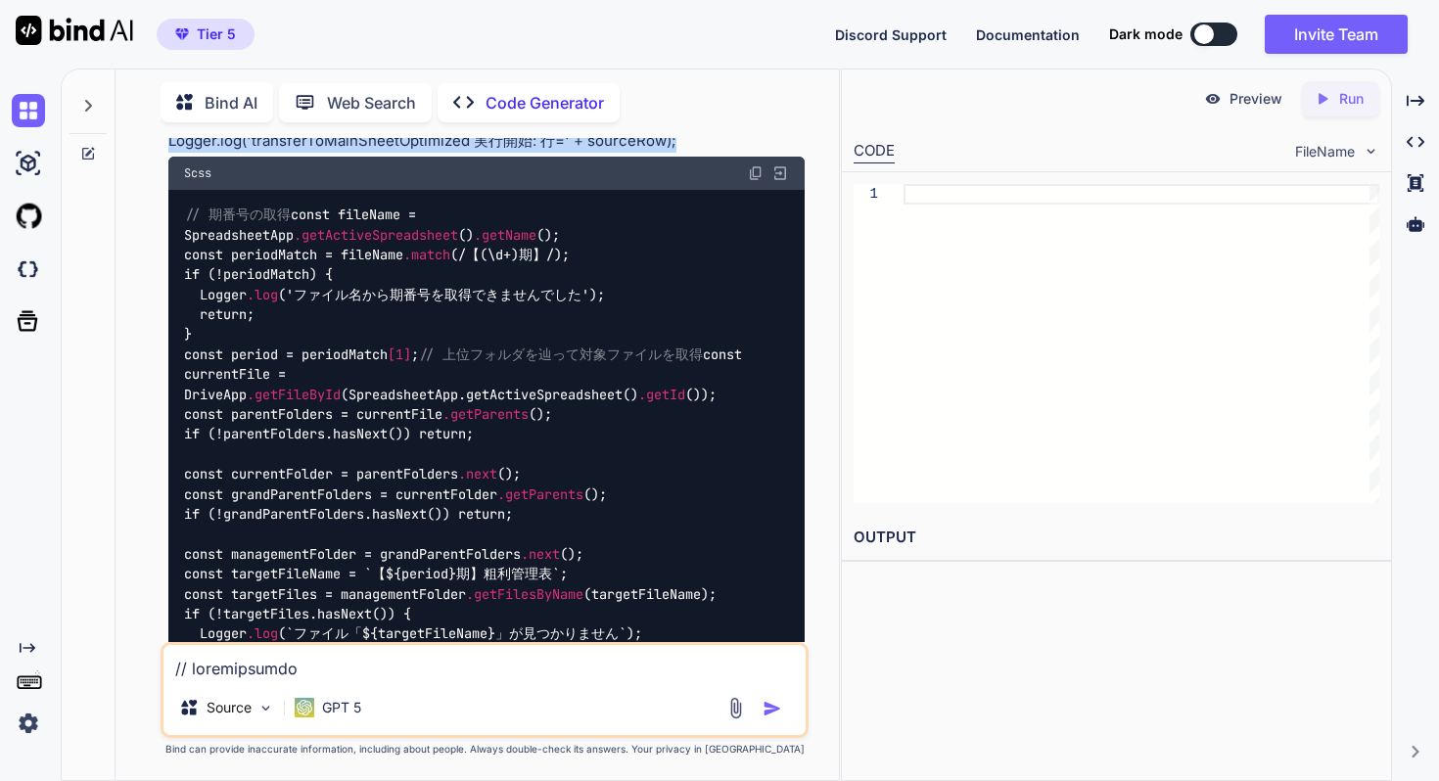
drag, startPoint x: 693, startPoint y: 294, endPoint x: 160, endPoint y: 250, distance: 535.5
click at [160, 250] on div "You Code Generator 原因は transferToMainSheetOptimized の実装ミスです。 関数シグネチャは transferT…" at bounding box center [485, 459] width 708 height 642
copy p "function transferToMainSheetOptimized(registrationSheet, sourceRow) { try { Log…"
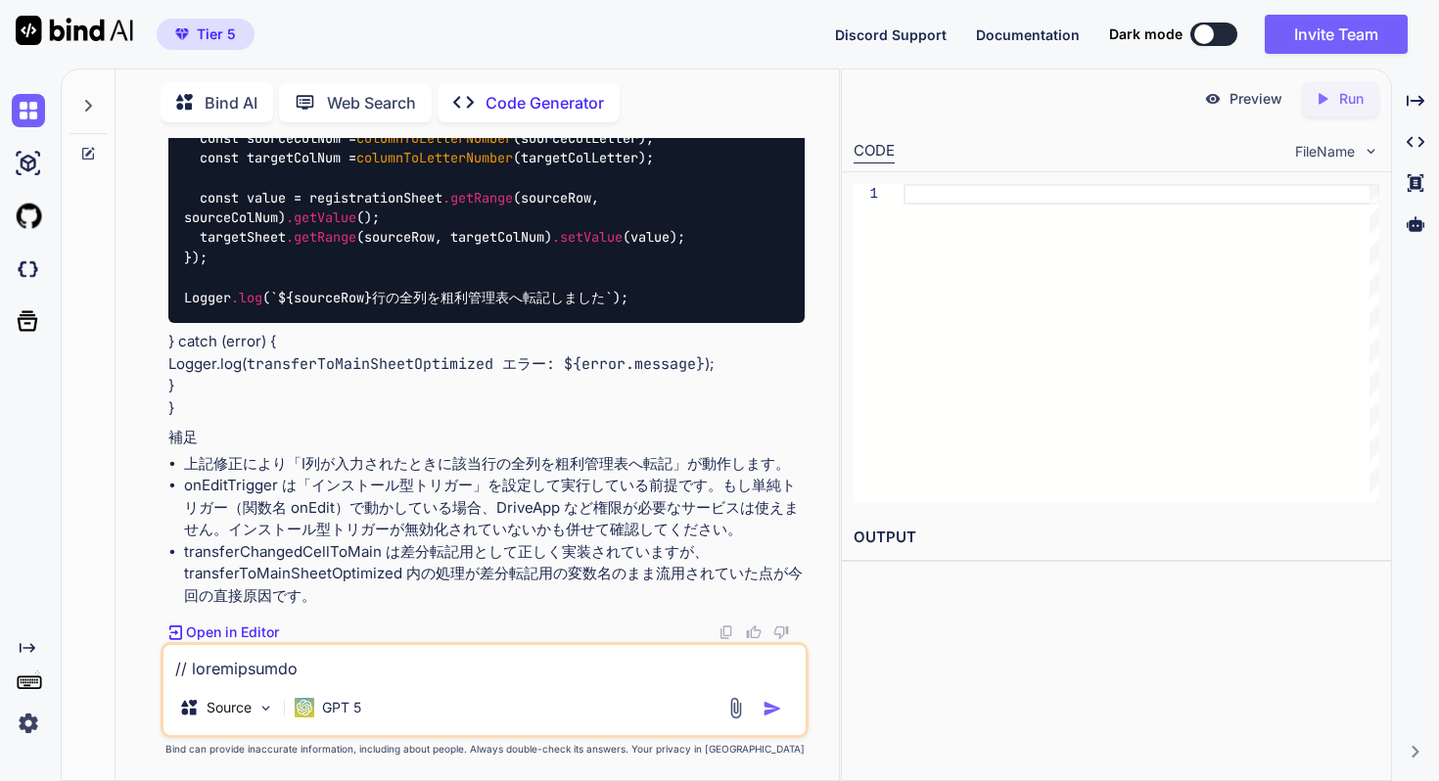
scroll to position [6242, 0]
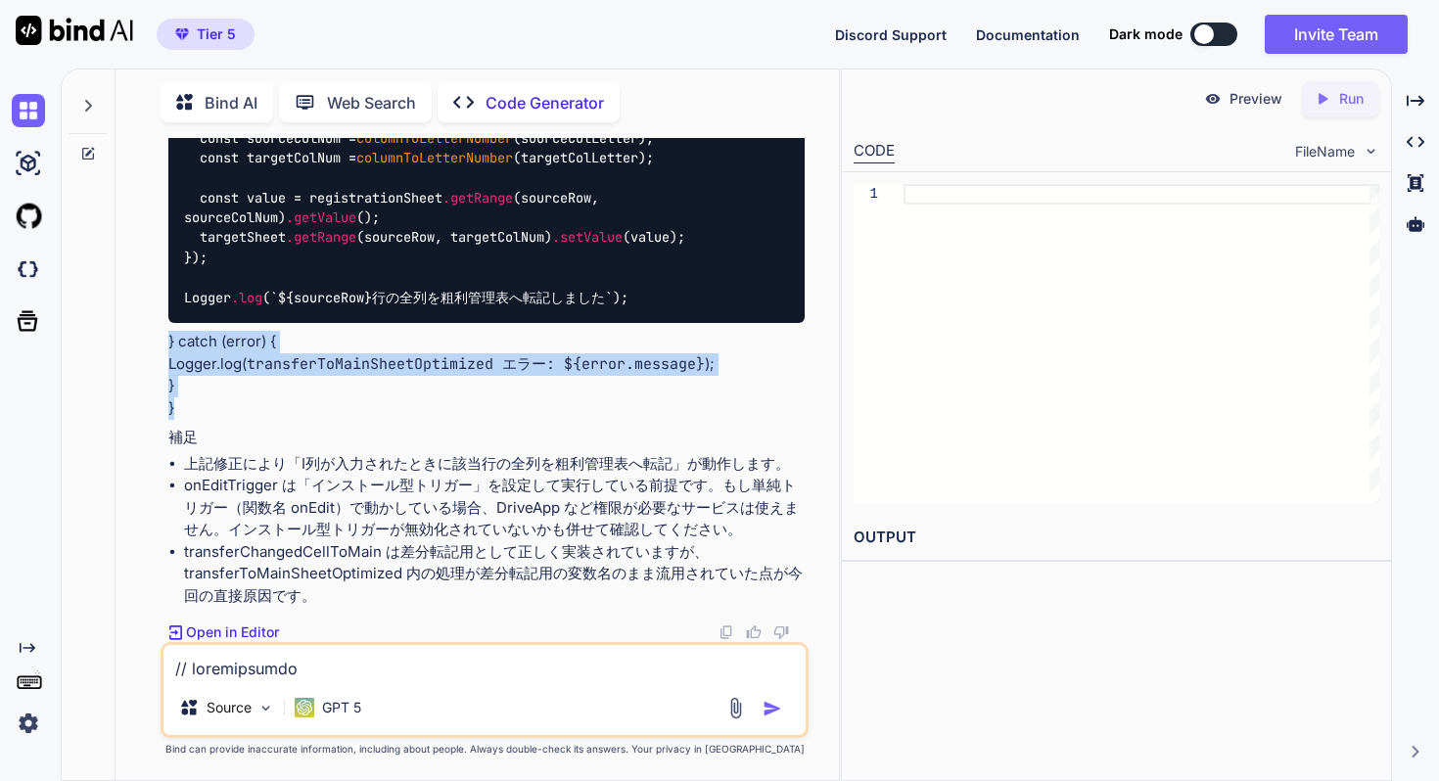
drag, startPoint x: 191, startPoint y: 415, endPoint x: 164, endPoint y: 340, distance: 80.2
click at [164, 340] on div "You Code Generator 原因は transferToMainSheetOptimized の実装ミスです。 関数シグネチャは transferT…" at bounding box center [485, 459] width 648 height 642
copy p "} catch (error) { Logger.log( transferToMainSheetOptimized エラー: ${error.message…"
